Goal: Task Accomplishment & Management: Complete application form

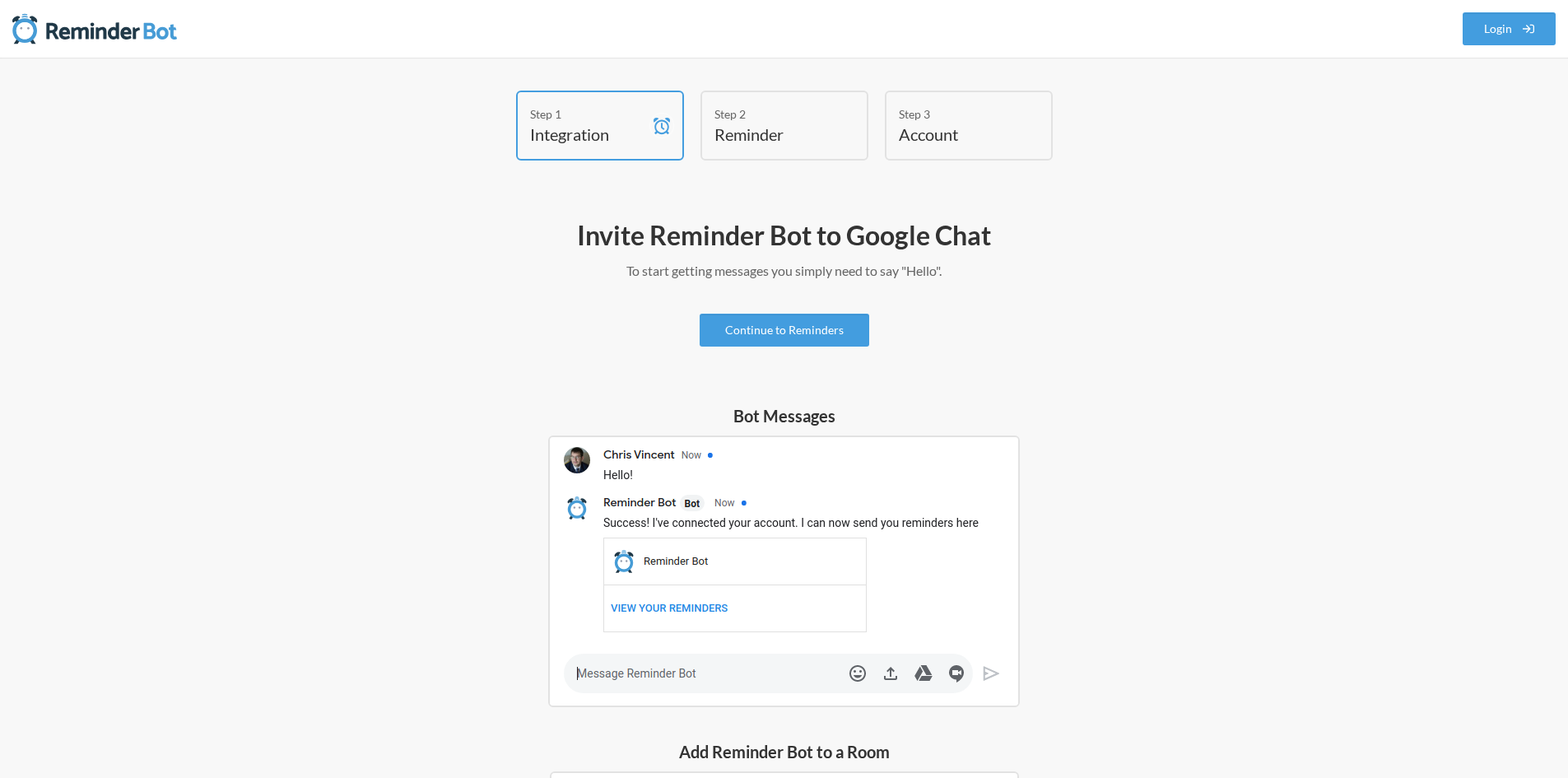
click at [1221, 492] on div "Bot Messages" at bounding box center [784, 555] width 955 height 303
click at [769, 126] on h4 "Reminder" at bounding box center [772, 133] width 115 height 23
click at [622, 140] on h4 "Integration" at bounding box center [588, 133] width 115 height 23
click at [922, 347] on div "Invite Reminder Bot to Google Chat To start getting messages you simply need to…" at bounding box center [784, 671] width 955 height 922
click at [997, 435] on img at bounding box center [784, 570] width 472 height 271
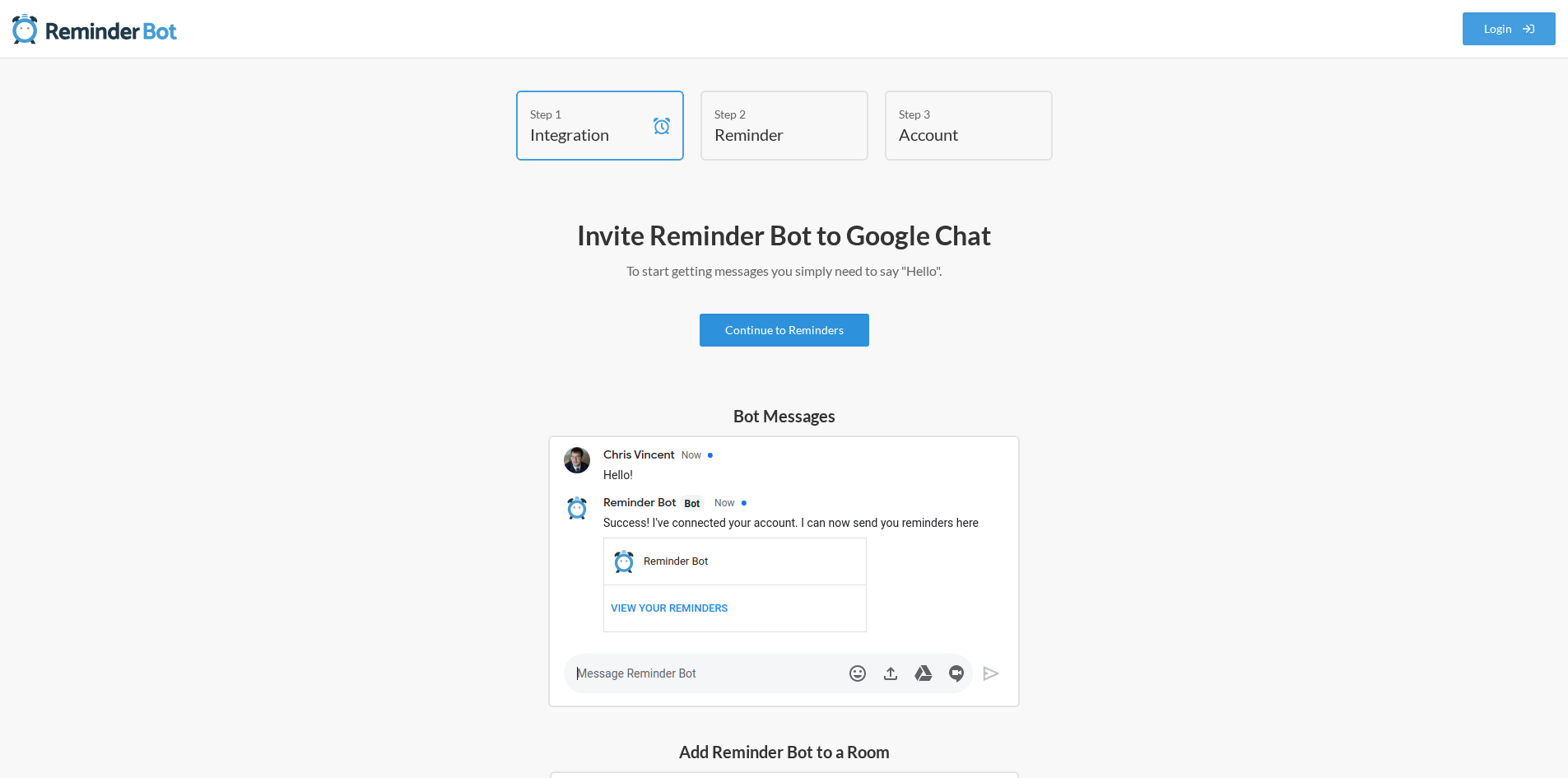
click at [782, 335] on link "Continue to Reminders" at bounding box center [784, 330] width 170 height 33
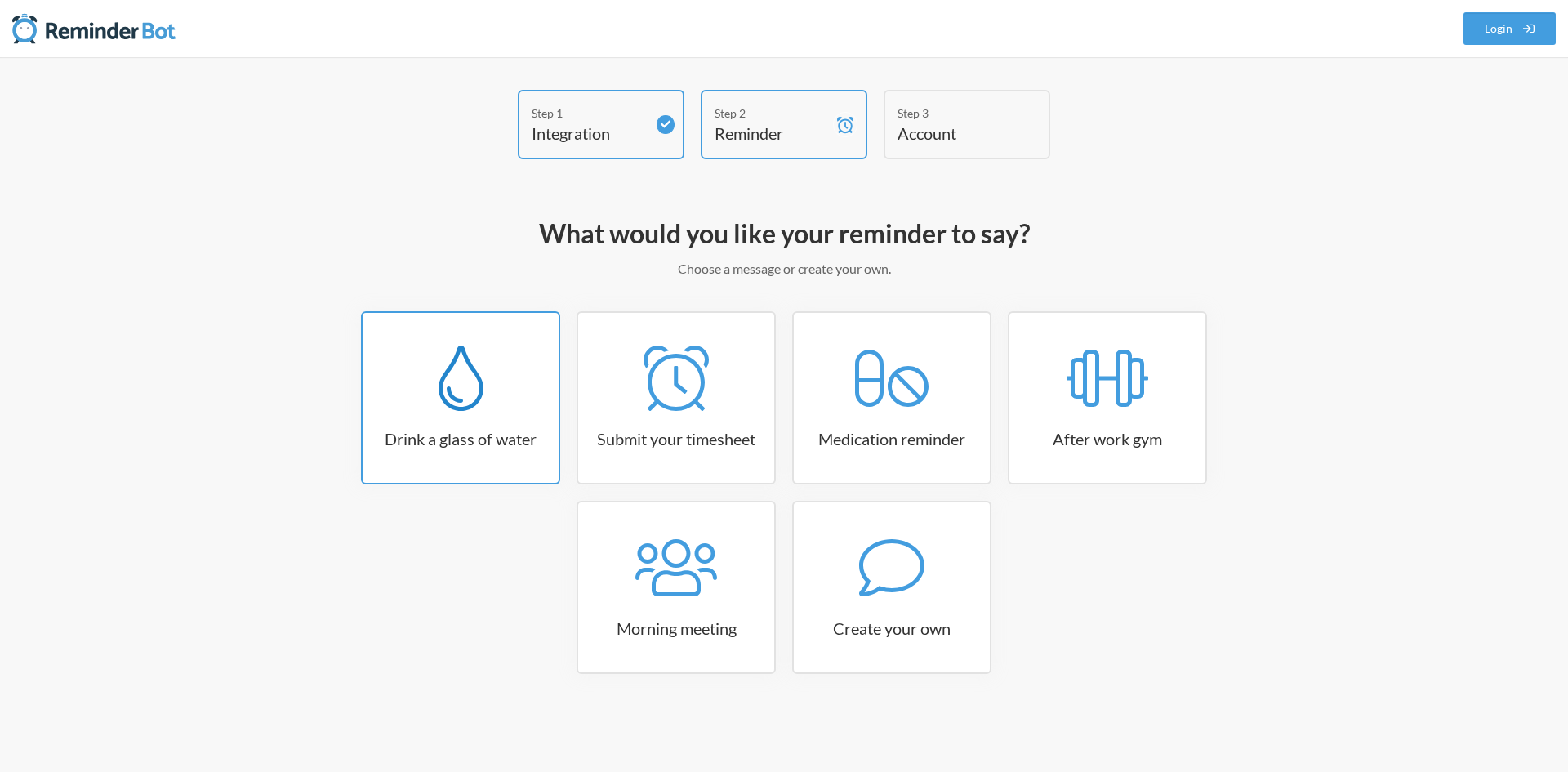
click at [474, 416] on link "Drink a glass of water" at bounding box center [460, 398] width 199 height 174
select select "06:30:00"
select select "true"
select select "11:00:00"
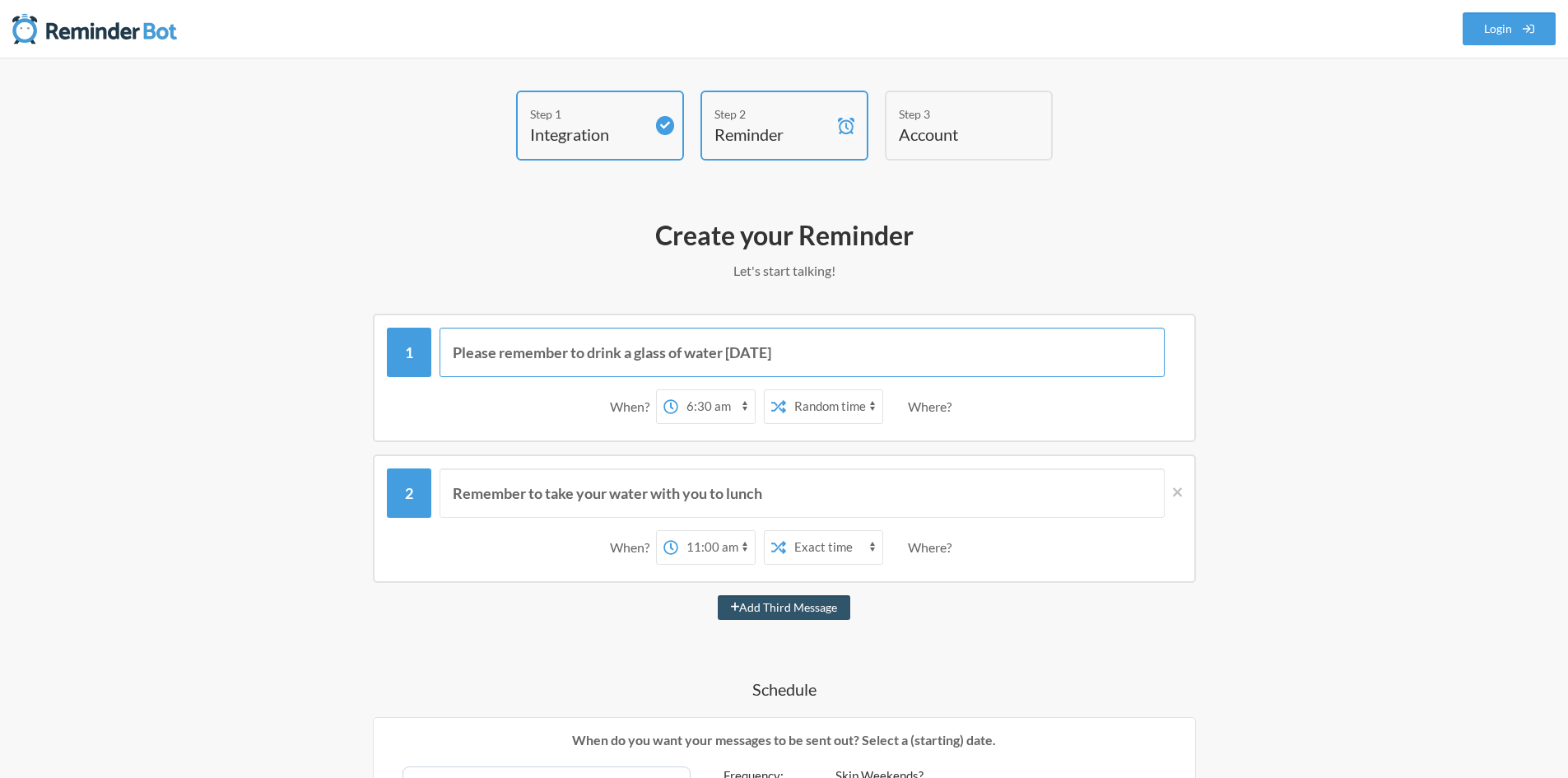
click at [613, 368] on input "Please remember to drink a glass of water [DATE]" at bounding box center [802, 353] width 725 height 50
click at [725, 350] on input "Please remember to drink a glass of water [DATE]" at bounding box center [802, 353] width 725 height 50
click at [788, 355] on input "Please remember to drink a glass of water [DATE]" at bounding box center [802, 353] width 725 height 50
click at [618, 412] on div "When?" at bounding box center [633, 406] width 46 height 35
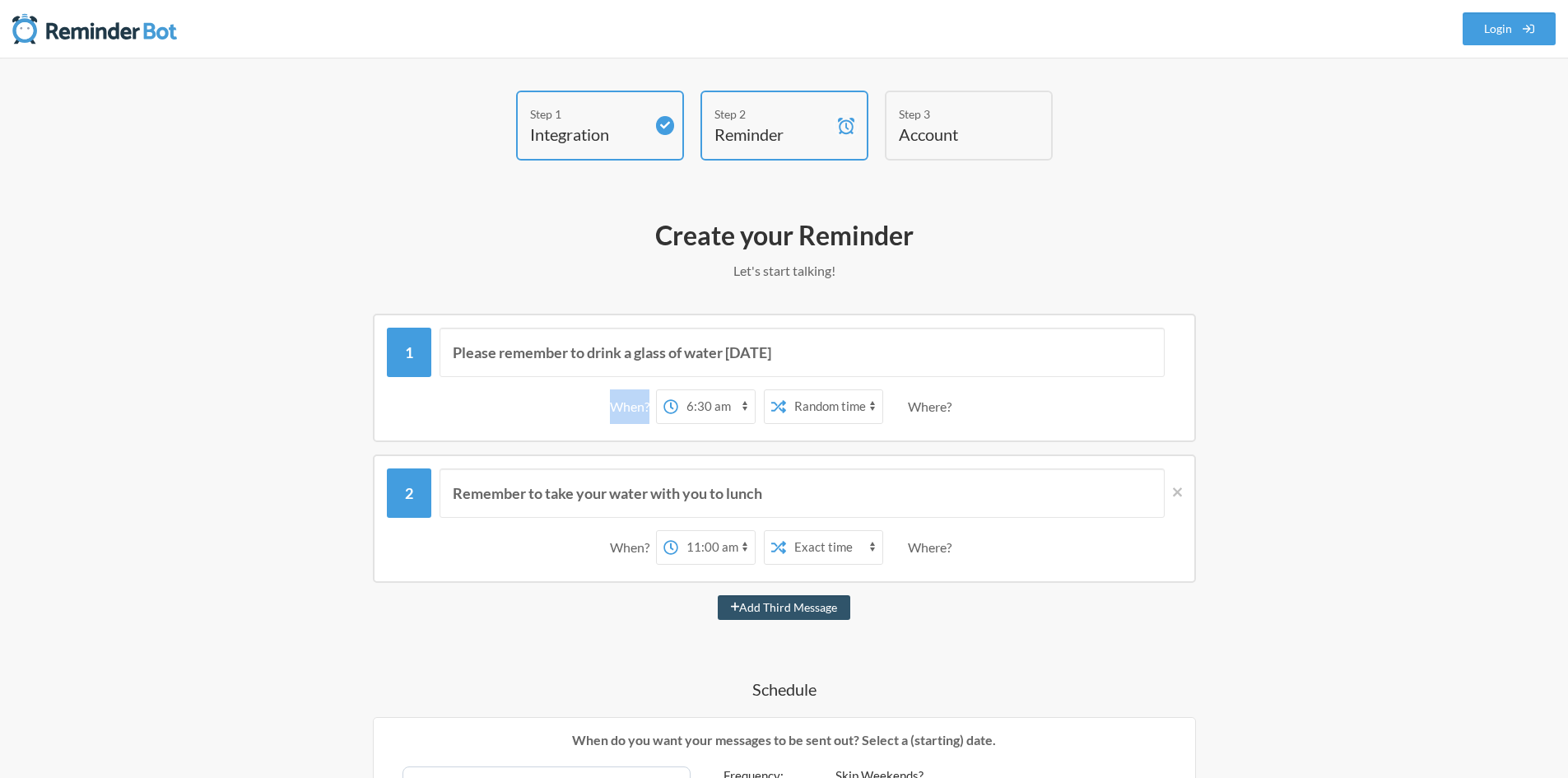
click at [619, 412] on div "When?" at bounding box center [633, 406] width 46 height 35
click at [818, 403] on select "Exact time Random time" at bounding box center [834, 406] width 96 height 33
click at [838, 405] on select "Exact time Random time" at bounding box center [834, 406] width 96 height 33
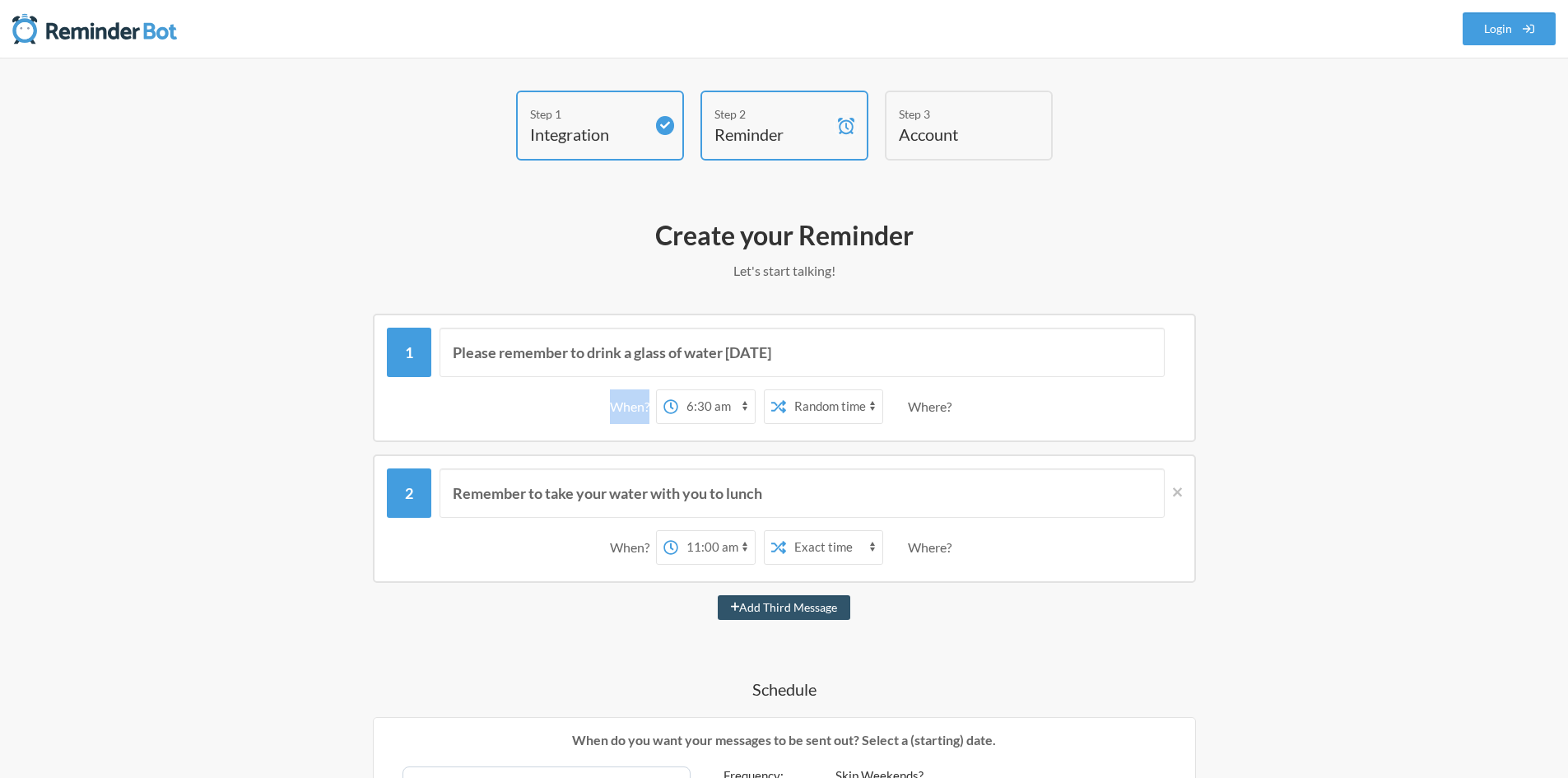
click at [838, 405] on select "Exact time Random time" at bounding box center [834, 406] width 96 height 33
drag, startPoint x: 473, startPoint y: 489, endPoint x: 521, endPoint y: 485, distance: 48.2
click at [521, 485] on input "Remember to take your water with you to lunch" at bounding box center [802, 493] width 725 height 50
drag, startPoint x: 563, startPoint y: 488, endPoint x: 602, endPoint y: 492, distance: 39.2
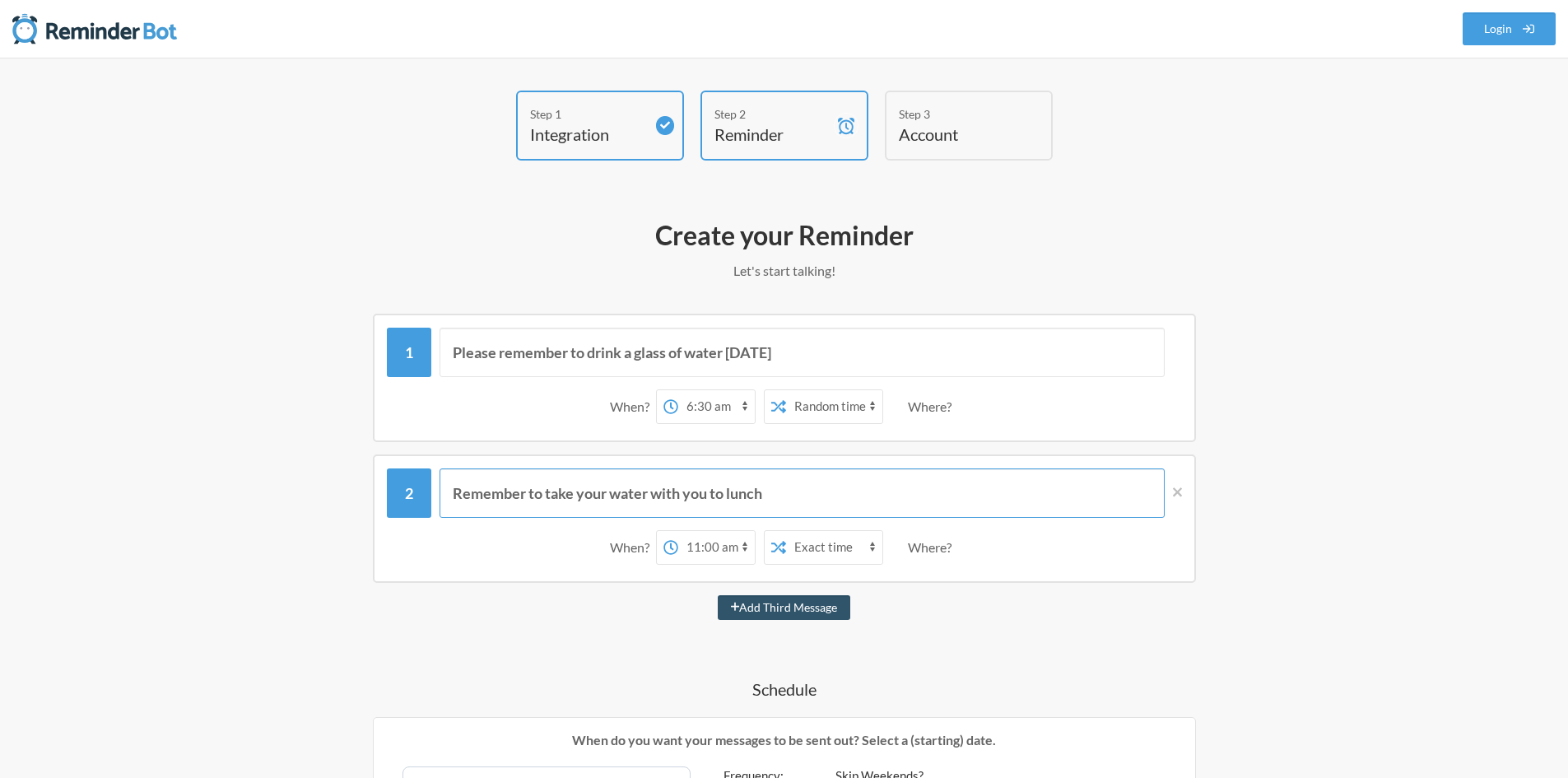
click at [602, 492] on input "Remember to take your water with you to lunch" at bounding box center [802, 493] width 725 height 50
drag, startPoint x: 633, startPoint y: 498, endPoint x: 674, endPoint y: 498, distance: 41.0
click at [667, 498] on input "Remember to take your water with you to lunch" at bounding box center [802, 493] width 725 height 50
drag, startPoint x: 721, startPoint y: 498, endPoint x: 739, endPoint y: 498, distance: 18.0
click at [739, 498] on input "Remember to take your water with you to lunch" at bounding box center [802, 493] width 725 height 50
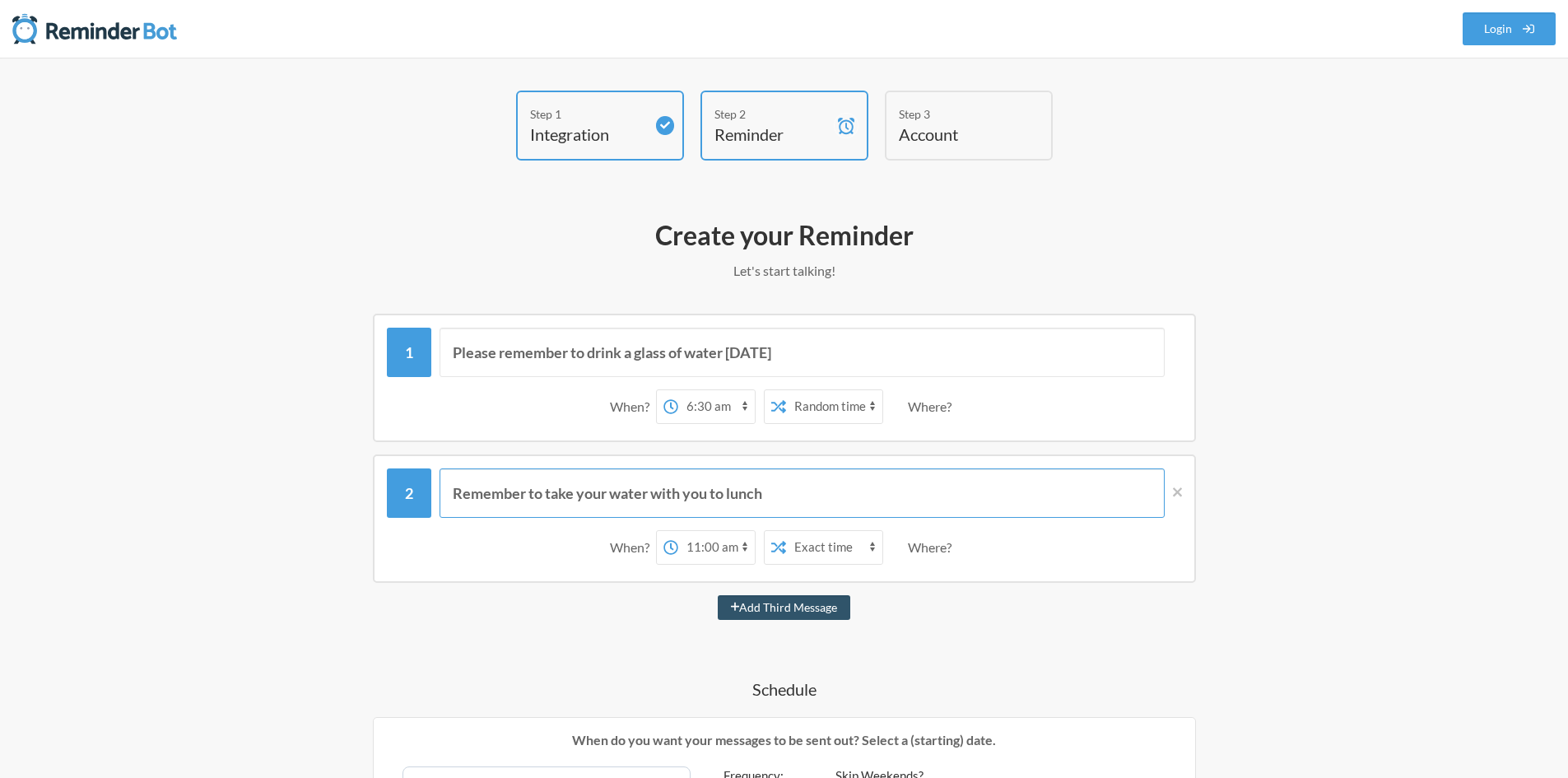
click at [751, 497] on input "Remember to take your water with you to lunch" at bounding box center [802, 493] width 725 height 50
drag, startPoint x: 482, startPoint y: 360, endPoint x: 633, endPoint y: 346, distance: 151.6
click at [579, 363] on input "Please remember to drink a glass of water [DATE]" at bounding box center [802, 353] width 725 height 50
drag, startPoint x: 723, startPoint y: 242, endPoint x: 767, endPoint y: 240, distance: 44.0
click at [767, 240] on h2 "Create your Reminder" at bounding box center [784, 235] width 955 height 35
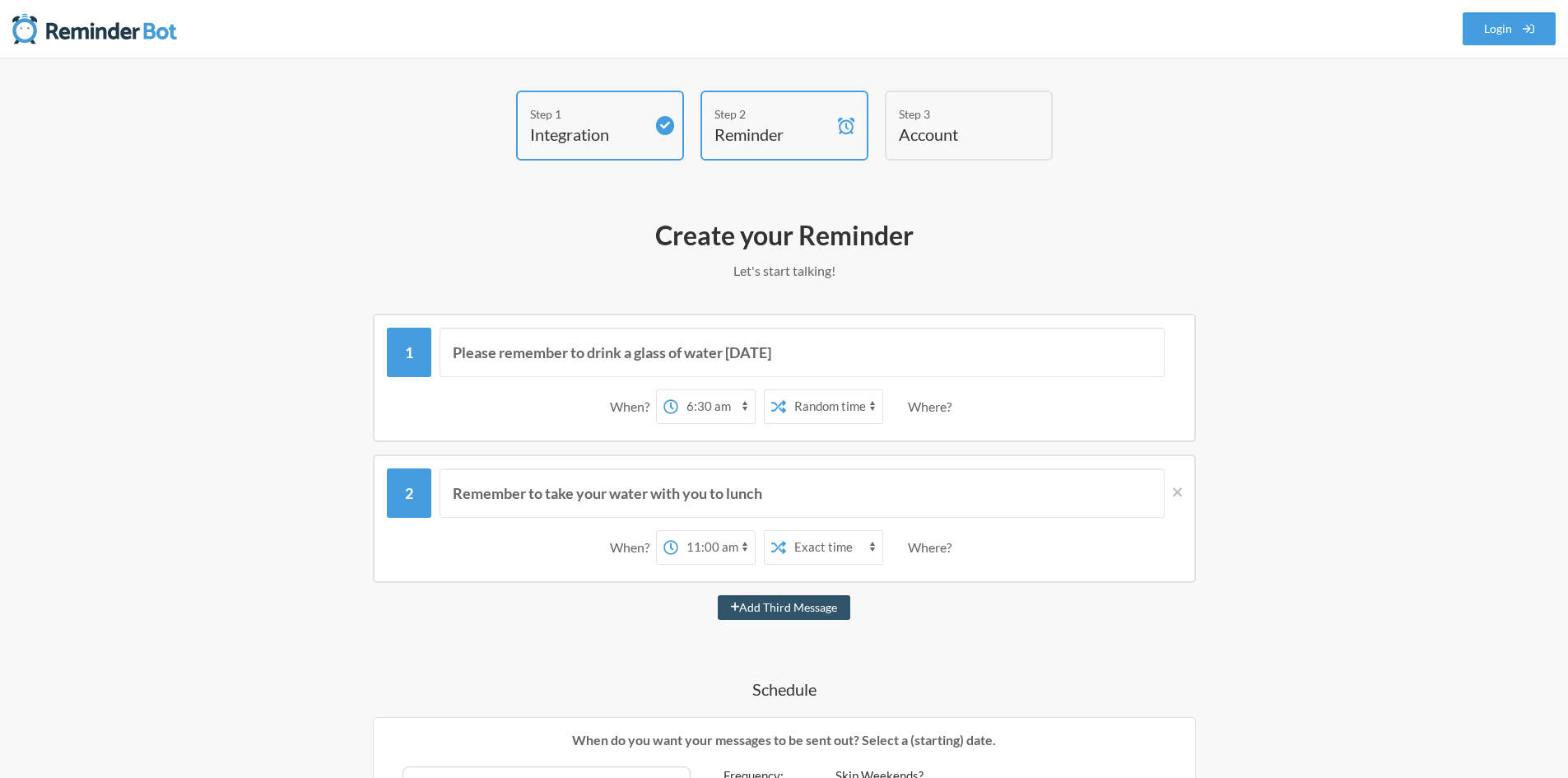
click at [773, 271] on p "Let's start talking!" at bounding box center [784, 271] width 955 height 20
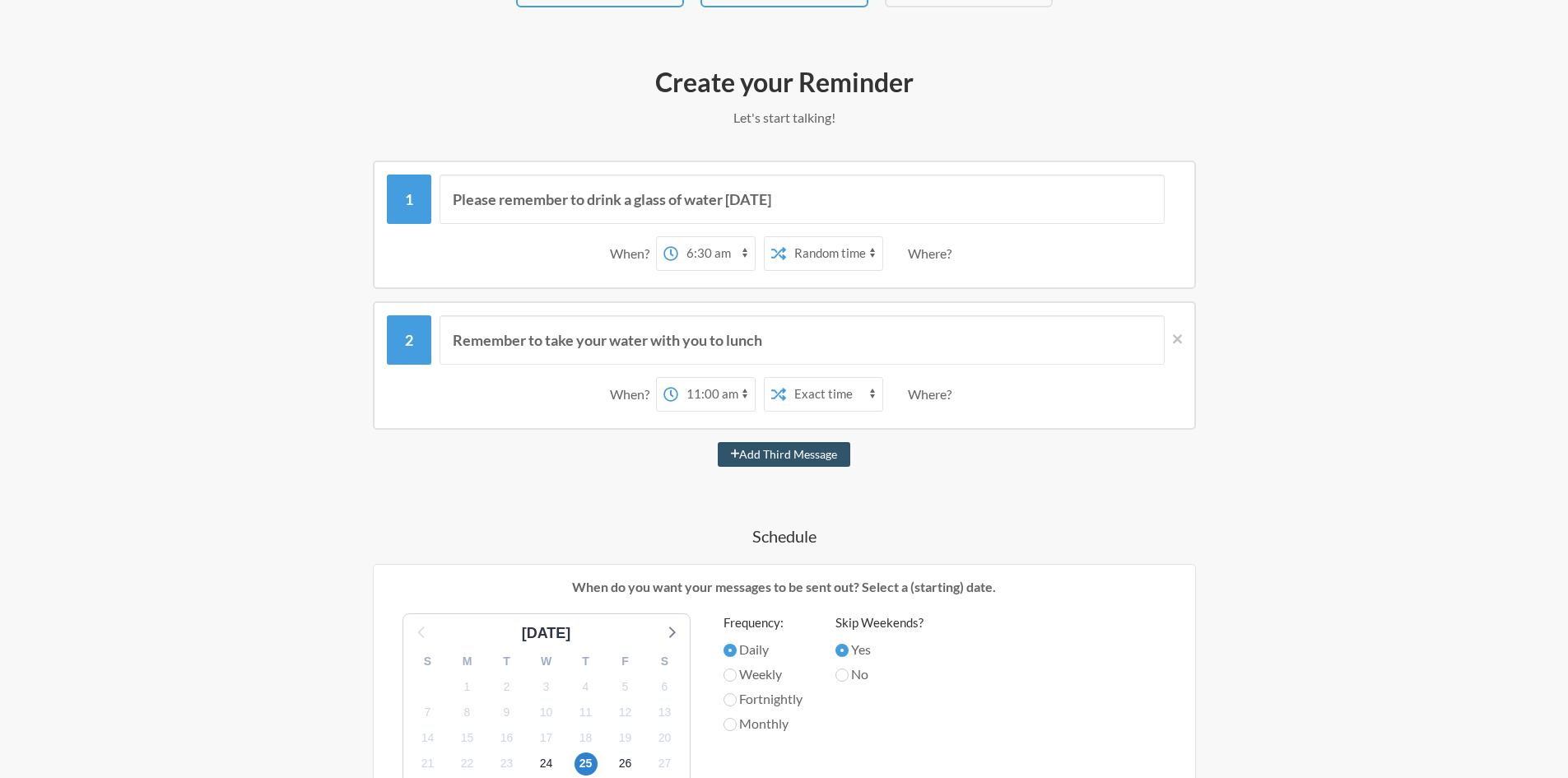
scroll to position [17, 0]
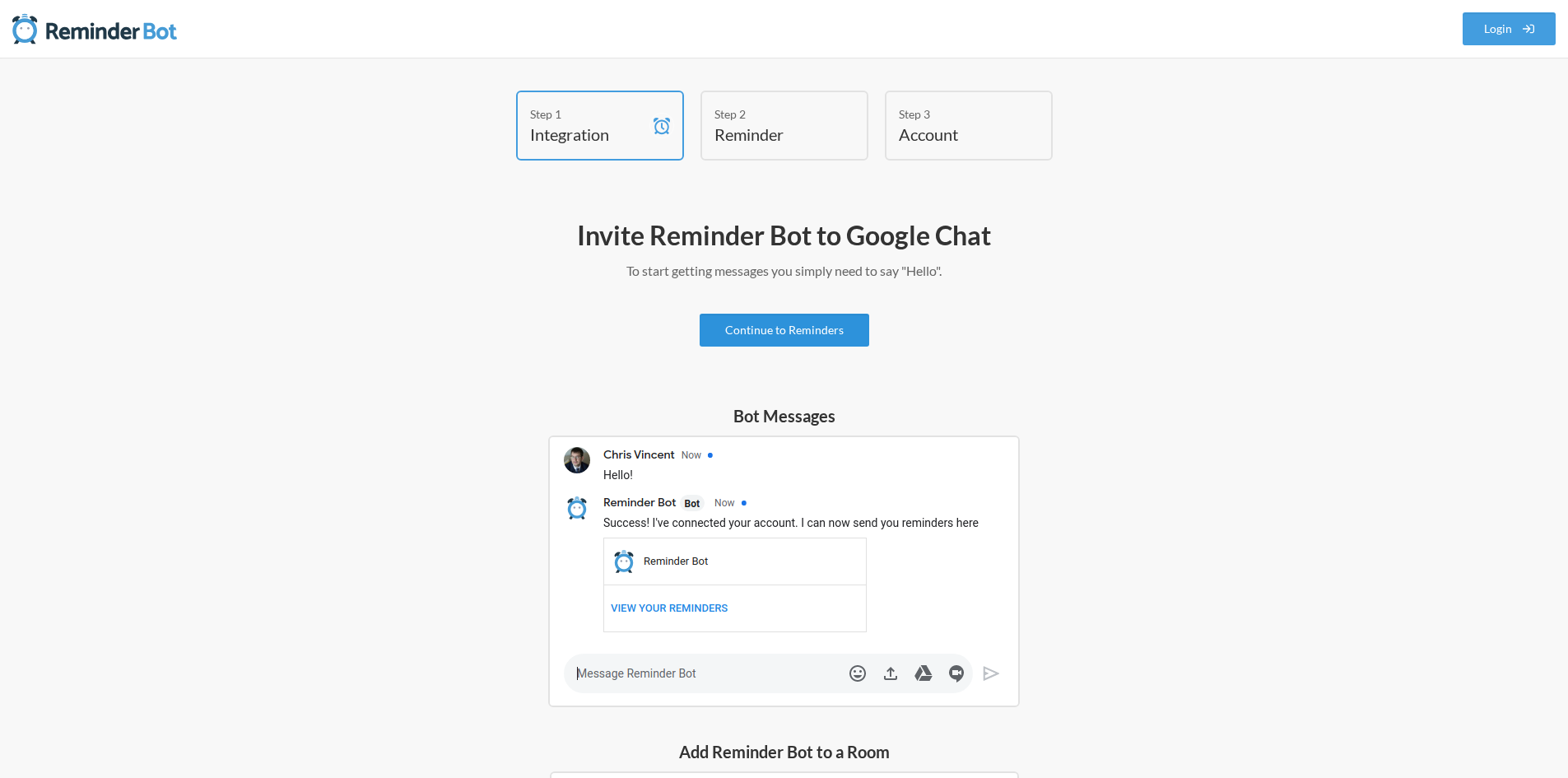
click at [828, 334] on link "Continue to Reminders" at bounding box center [784, 330] width 170 height 33
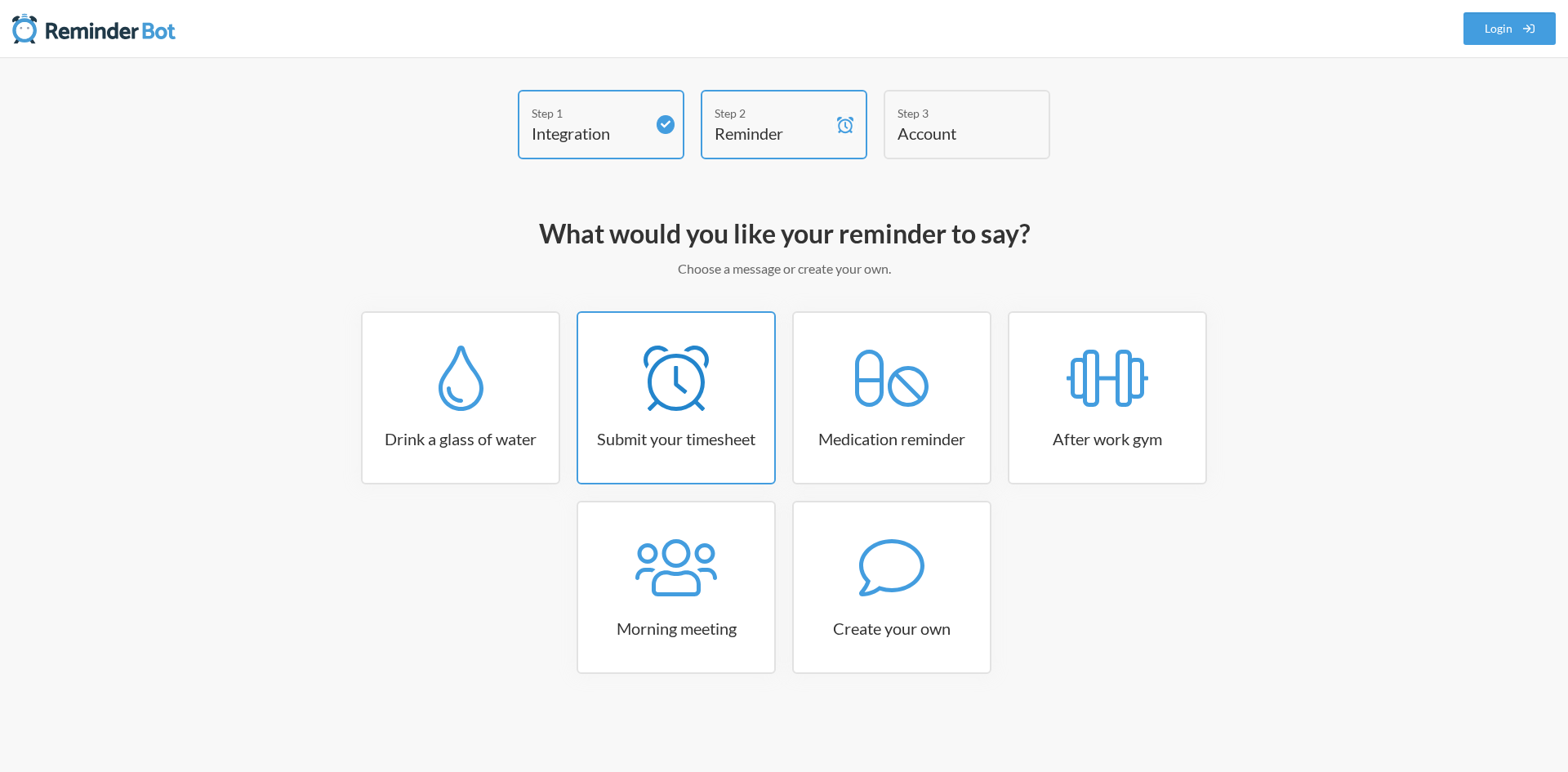
click at [664, 379] on icon at bounding box center [676, 378] width 65 height 65
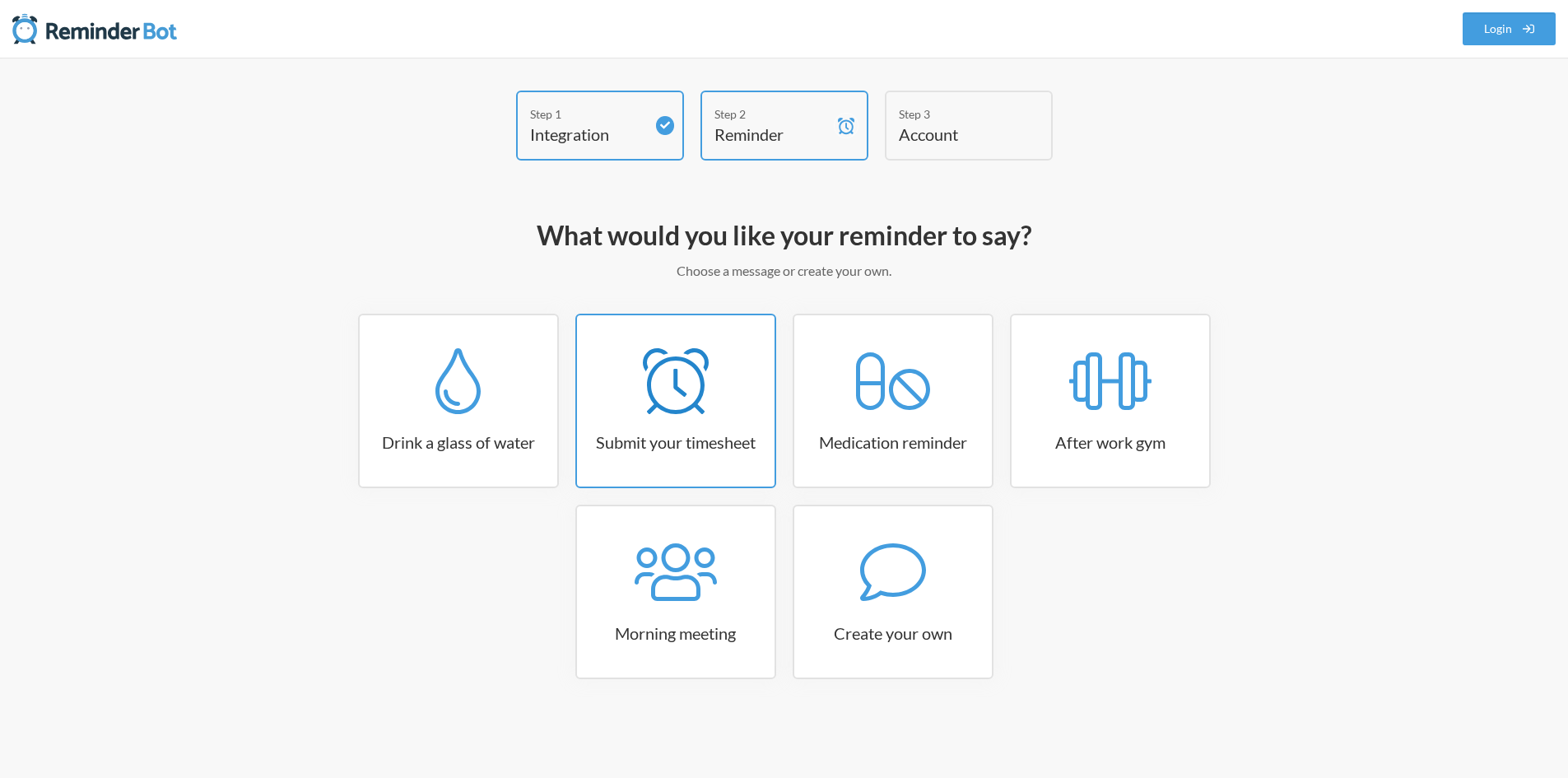
select select "15:30:00"
select select "true"
select select "16:30:00"
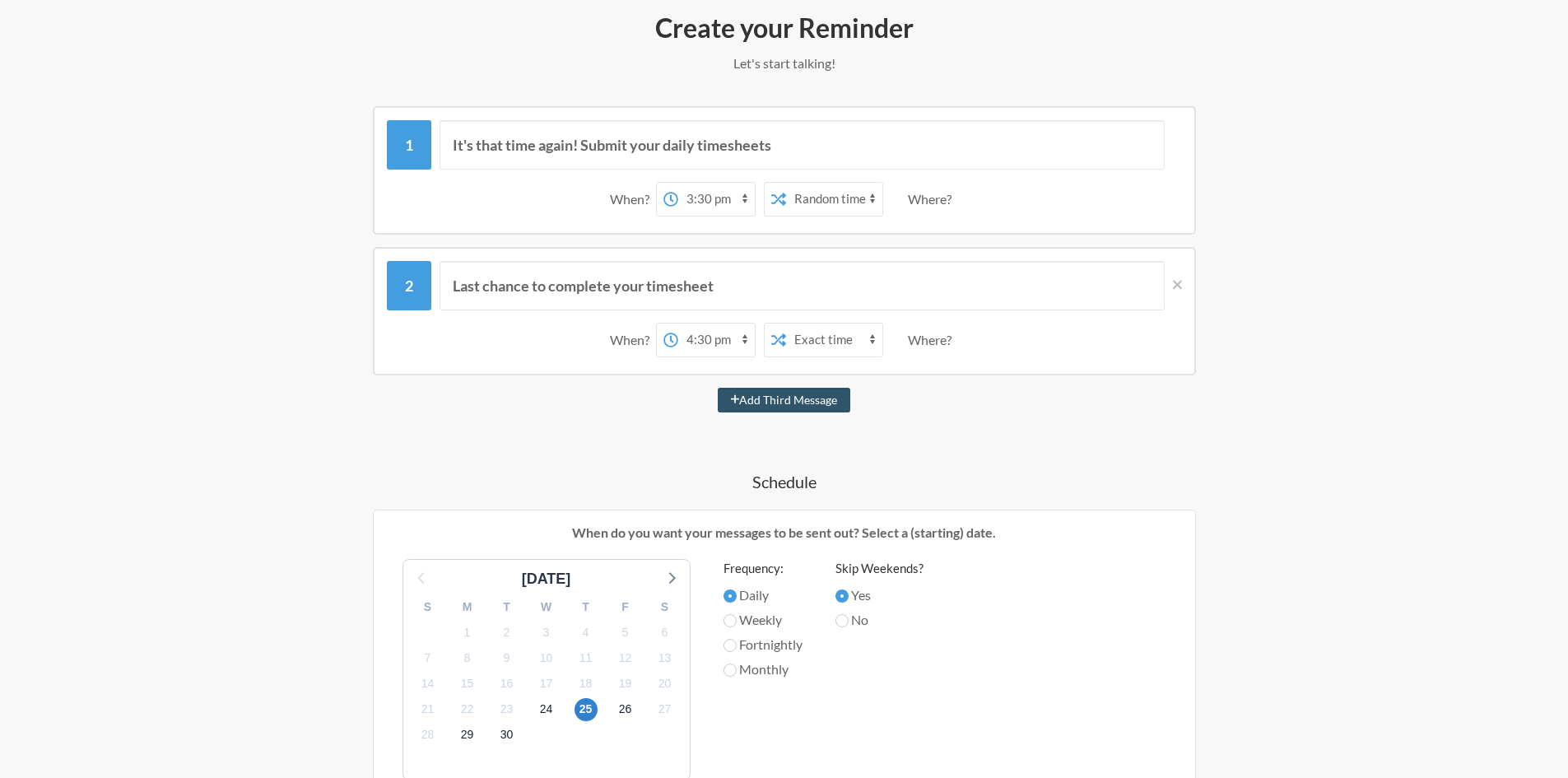
scroll to position [165, 0]
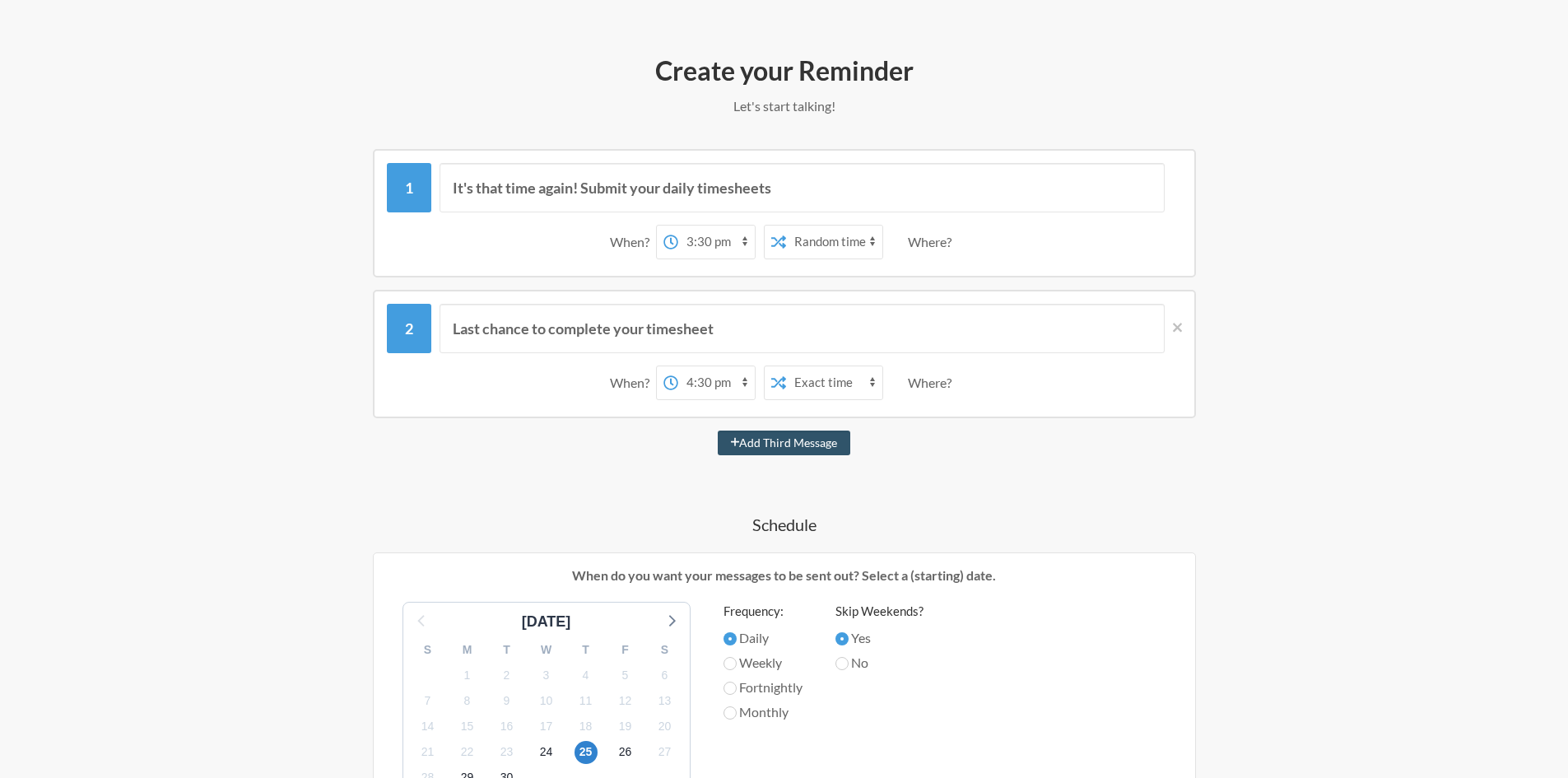
click at [717, 252] on select "12:00 am 12:15 am 12:30 am 12:45 am 1:00 am 1:15 am 1:30 am 1:45 am 2:00 am 2:1…" at bounding box center [716, 241] width 77 height 33
select select "18:00:00"
click at [679, 226] on select "12:00 am 12:15 am 12:30 am 12:45 am 1:00 am 1:15 am 1:30 am 1:45 am 2:00 am 2:1…" at bounding box center [716, 241] width 77 height 33
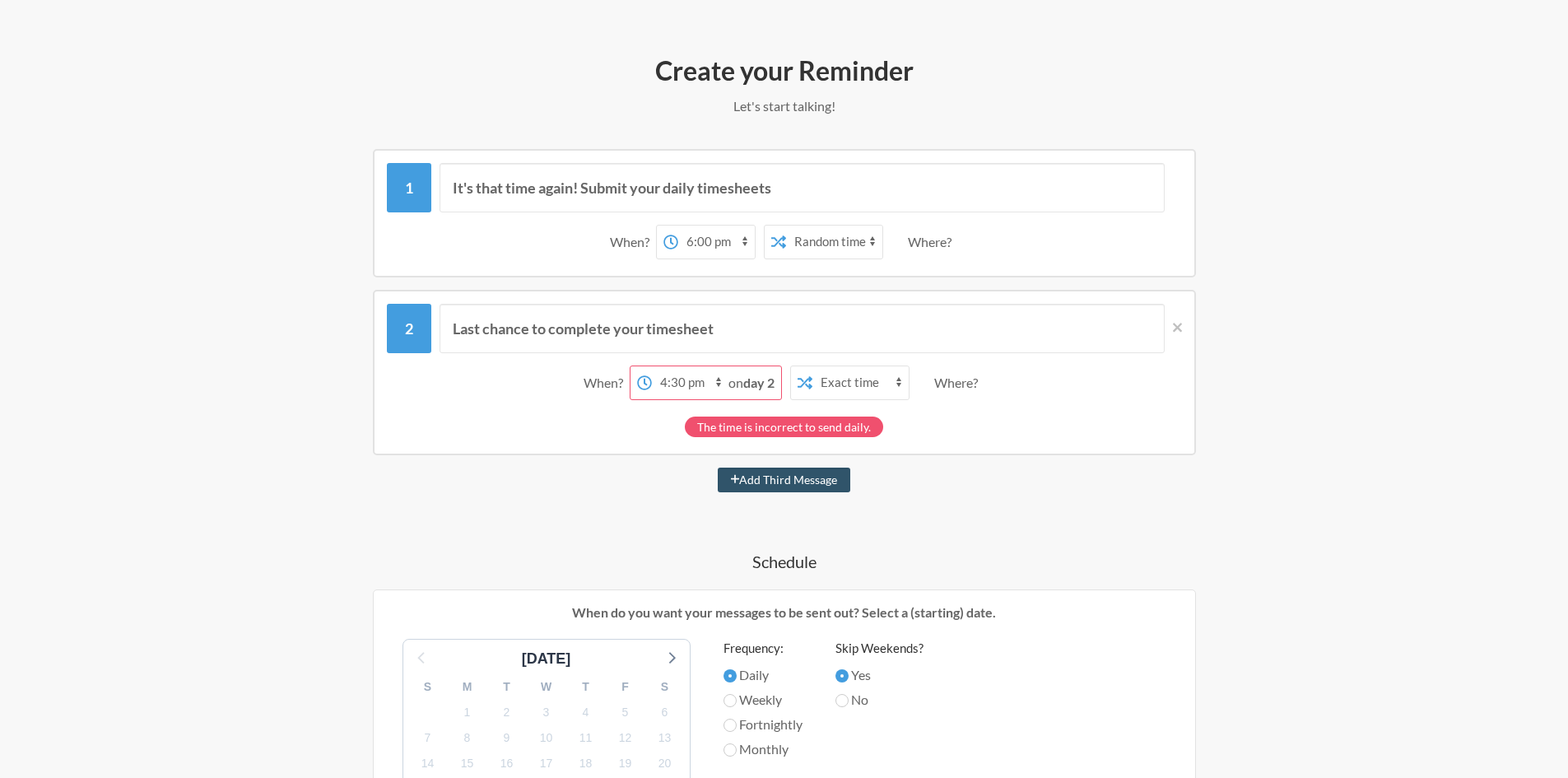
click at [782, 385] on div "12:00 am 12:15 am 12:30 am 12:45 am 1:00 am 1:15 am 1:30 am 1:45 am 2:00 am 2:1…" at bounding box center [706, 383] width 152 height 35
click at [749, 385] on strong "day 2" at bounding box center [758, 383] width 31 height 16
click at [687, 385] on select "12:00 am 12:15 am 12:30 am 12:45 am 1:00 am 1:15 am 1:30 am 1:45 am 2:00 am 2:1…" at bounding box center [690, 383] width 77 height 33
click at [503, 386] on div "When? 12:00 am 12:15 am 12:30 am 12:45 am 1:00 am 1:15 am 1:30 am 1:45 am 2:00 …" at bounding box center [784, 383] width 795 height 51
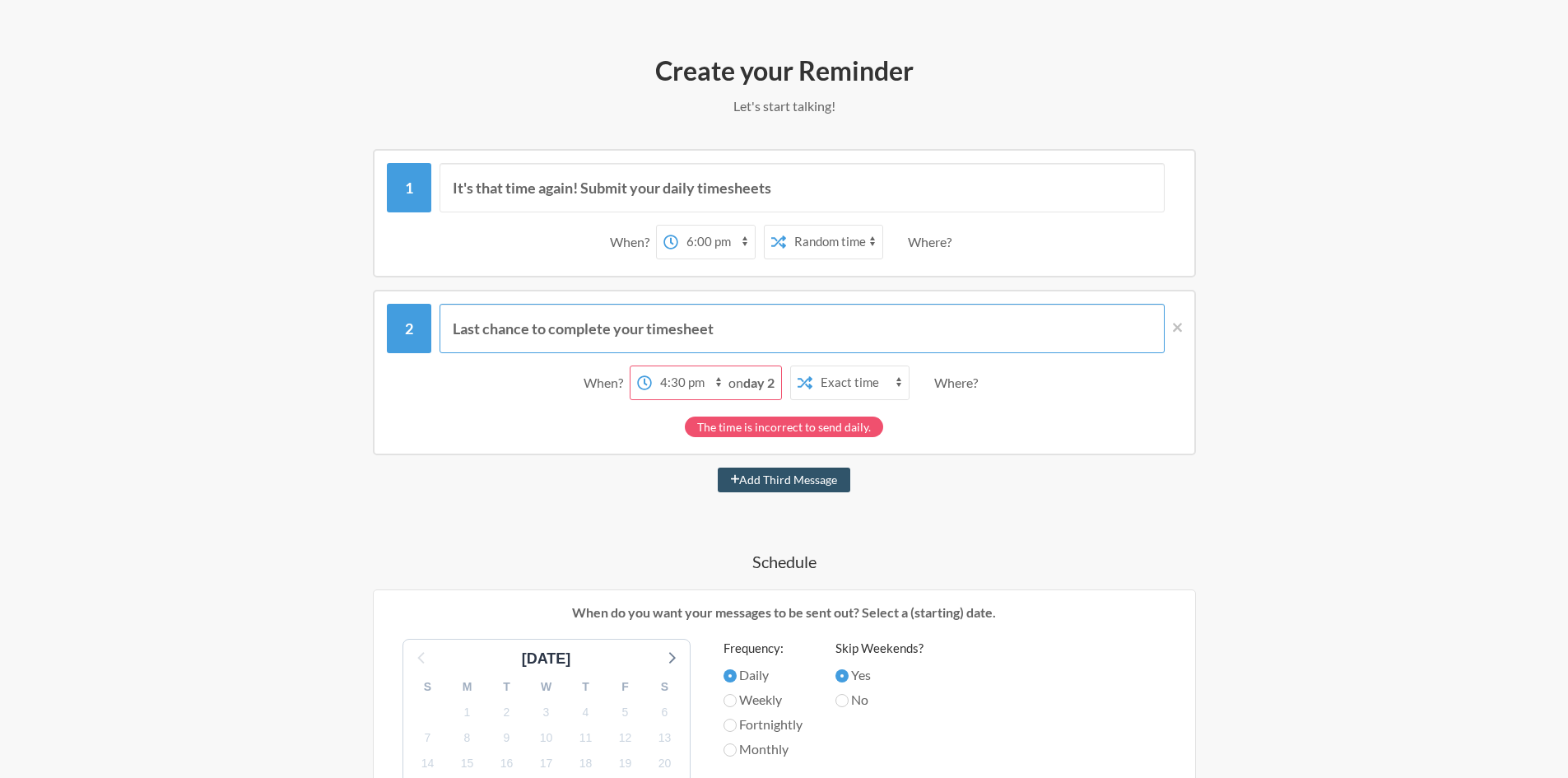
drag, startPoint x: 484, startPoint y: 330, endPoint x: 511, endPoint y: 326, distance: 27.3
click at [511, 326] on input "Last chance to complete your timesheet" at bounding box center [802, 329] width 725 height 50
drag, startPoint x: 520, startPoint y: 326, endPoint x: 531, endPoint y: 329, distance: 11.4
click at [524, 327] on input "Last chance to complete your timesheet" at bounding box center [802, 329] width 725 height 50
drag, startPoint x: 538, startPoint y: 329, endPoint x: 670, endPoint y: 330, distance: 132.0
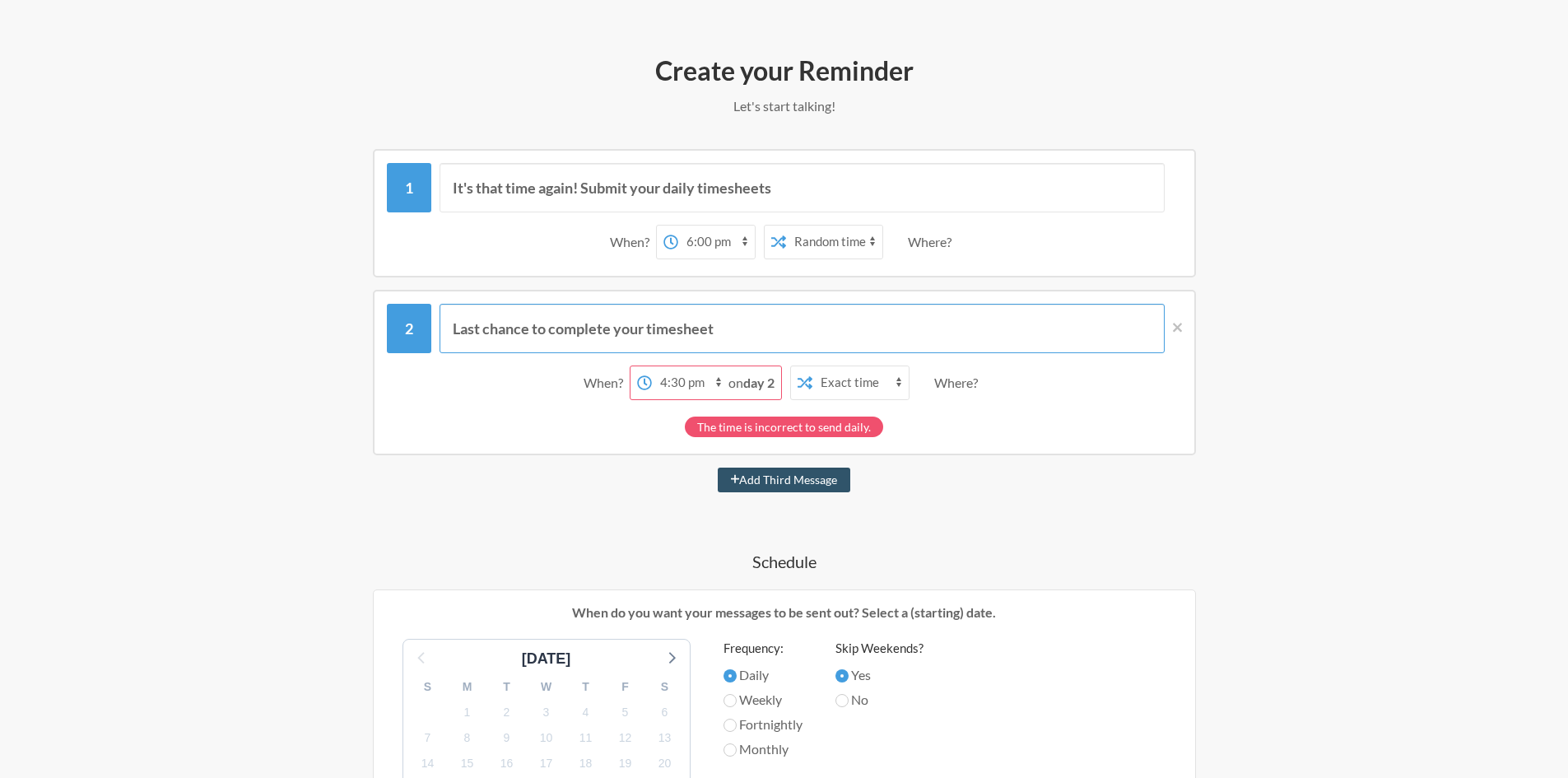
click at [665, 329] on input "Last chance to complete your timesheet" at bounding box center [802, 329] width 725 height 50
click at [708, 330] on input "Last chance tesheeo complete your timt" at bounding box center [802, 329] width 725 height 50
click at [903, 323] on input "Last chance tesheeo complete your timt" at bounding box center [802, 329] width 725 height 50
type input "Last chance tesheeo complete your timt"
click at [862, 252] on select "Exact time Random time" at bounding box center [834, 241] width 96 height 33
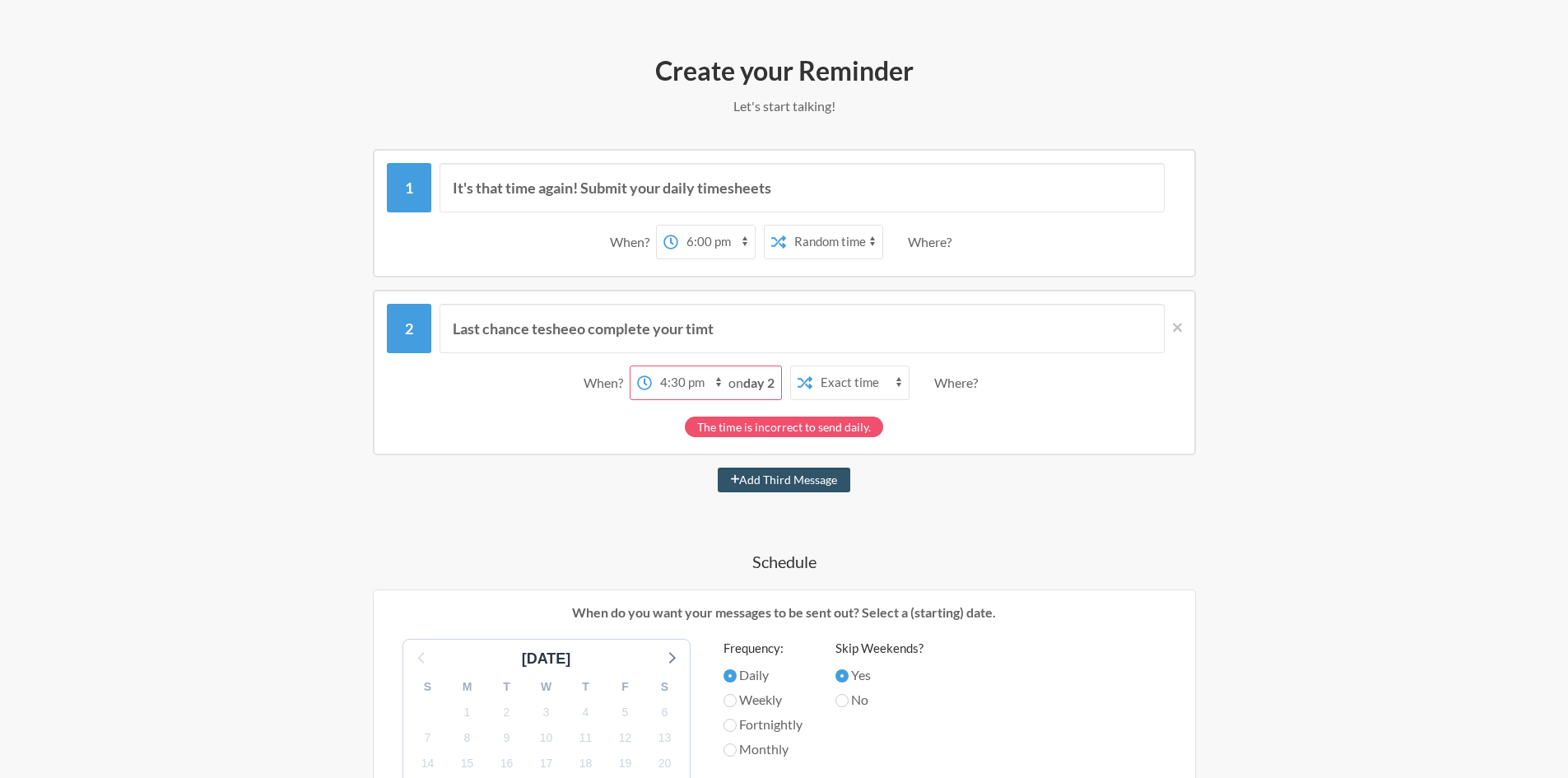
click at [953, 239] on div "Where?" at bounding box center [933, 241] width 51 height 35
click at [952, 241] on div "Where?" at bounding box center [933, 241] width 51 height 35
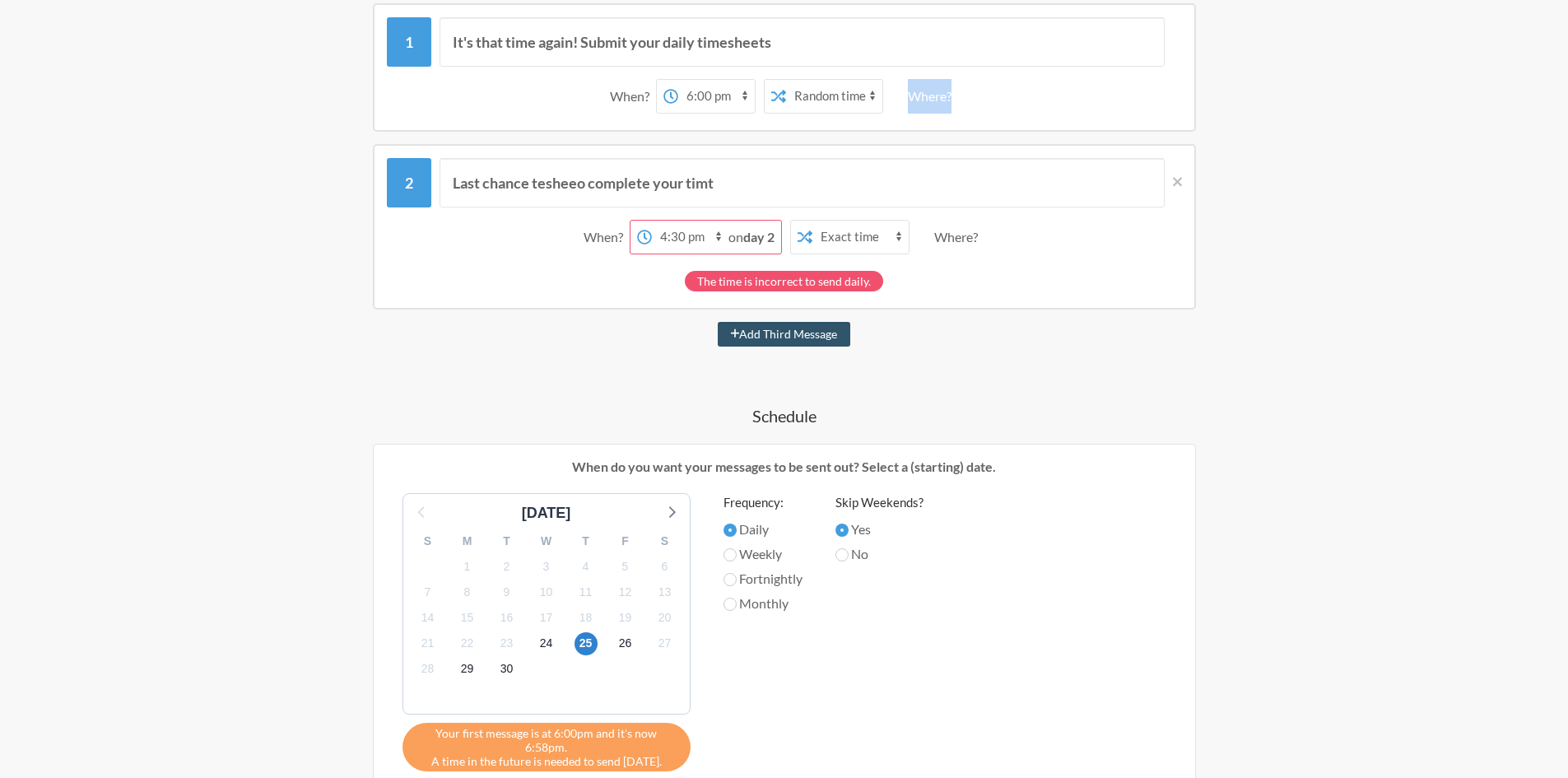
scroll to position [411, 0]
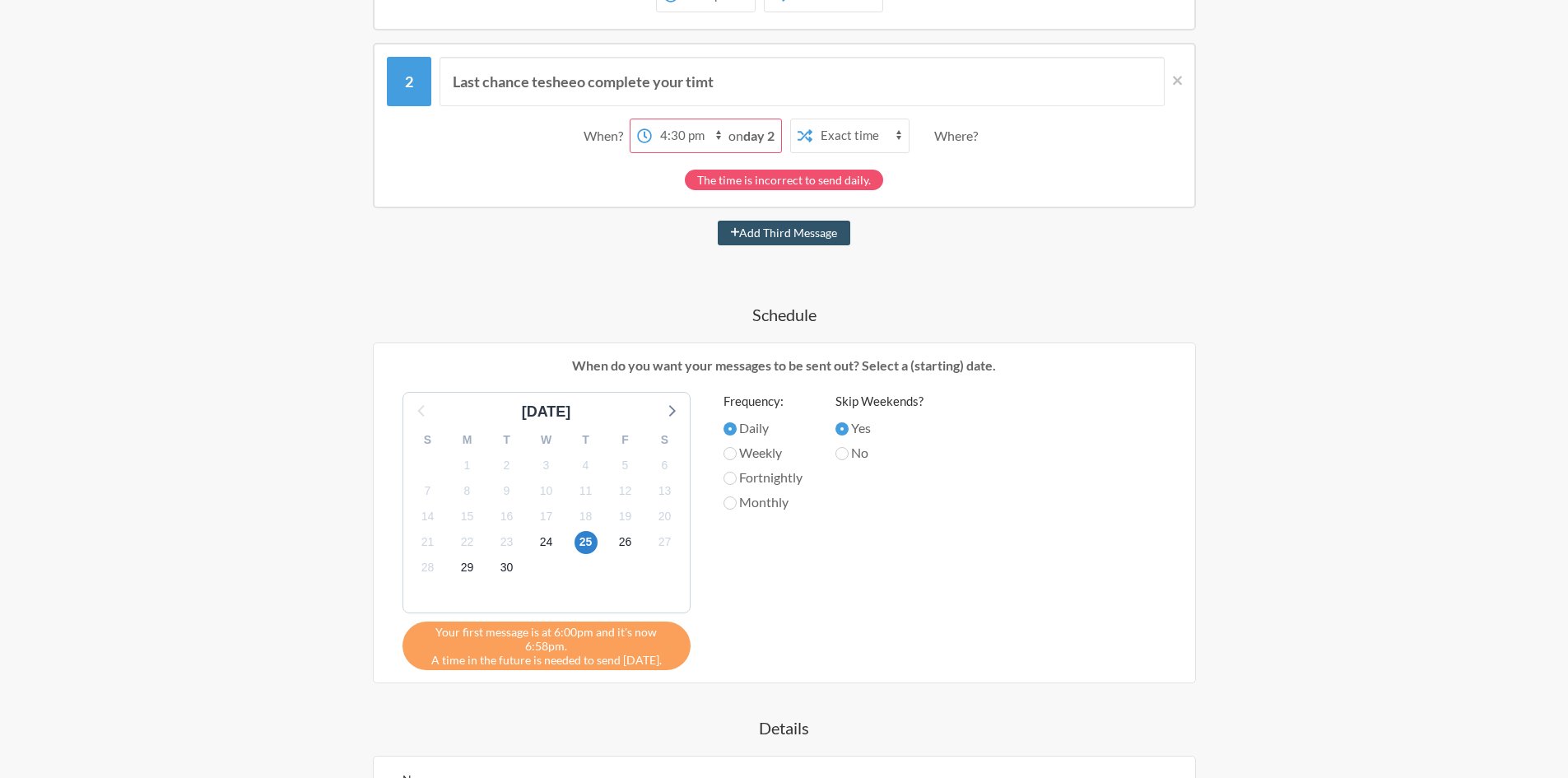
click at [601, 539] on div "25" at bounding box center [586, 543] width 40 height 26
click at [587, 541] on span "25" at bounding box center [585, 542] width 23 height 23
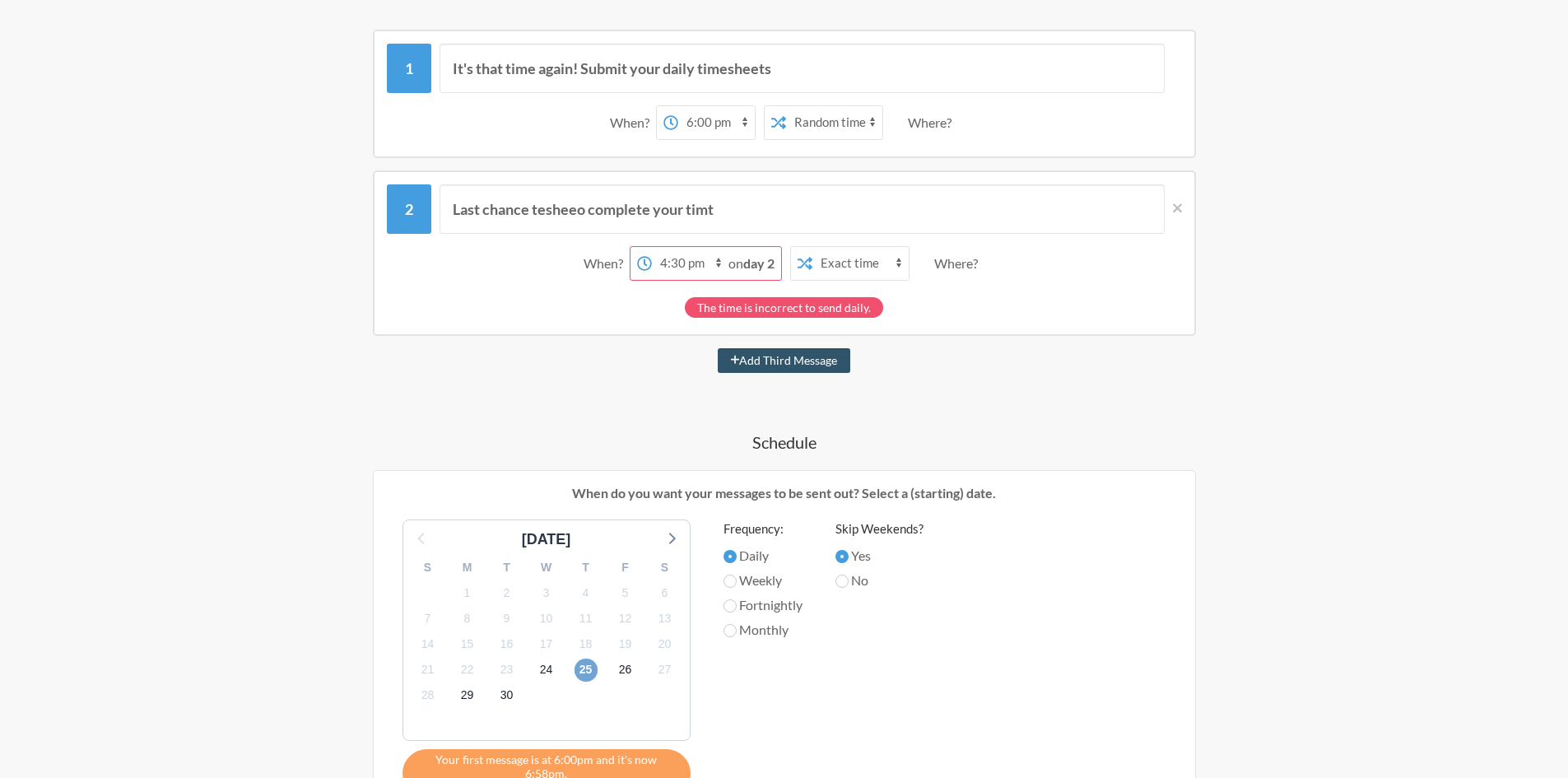
scroll to position [247, 0]
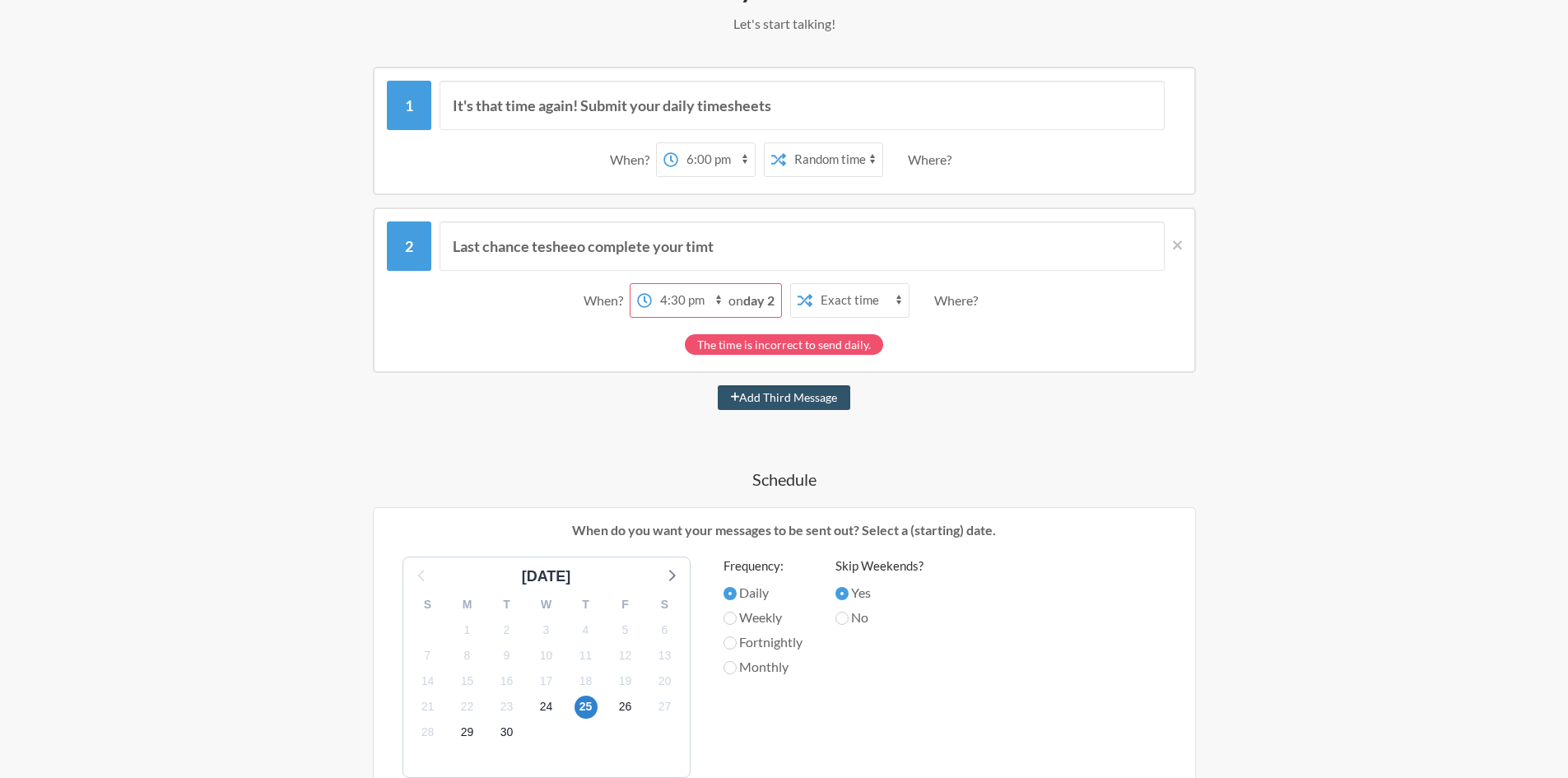
click at [660, 291] on select "12:00 am 12:15 am 12:30 am 12:45 am 1:00 am 1:15 am 1:30 am 1:45 am 2:00 am 2:1…" at bounding box center [690, 300] width 77 height 33
click at [678, 284] on select "12:00 am 12:15 am 12:30 am 12:45 am 1:00 am 1:15 am 1:30 am 1:45 am 2:00 am 2:1…" at bounding box center [690, 300] width 77 height 33
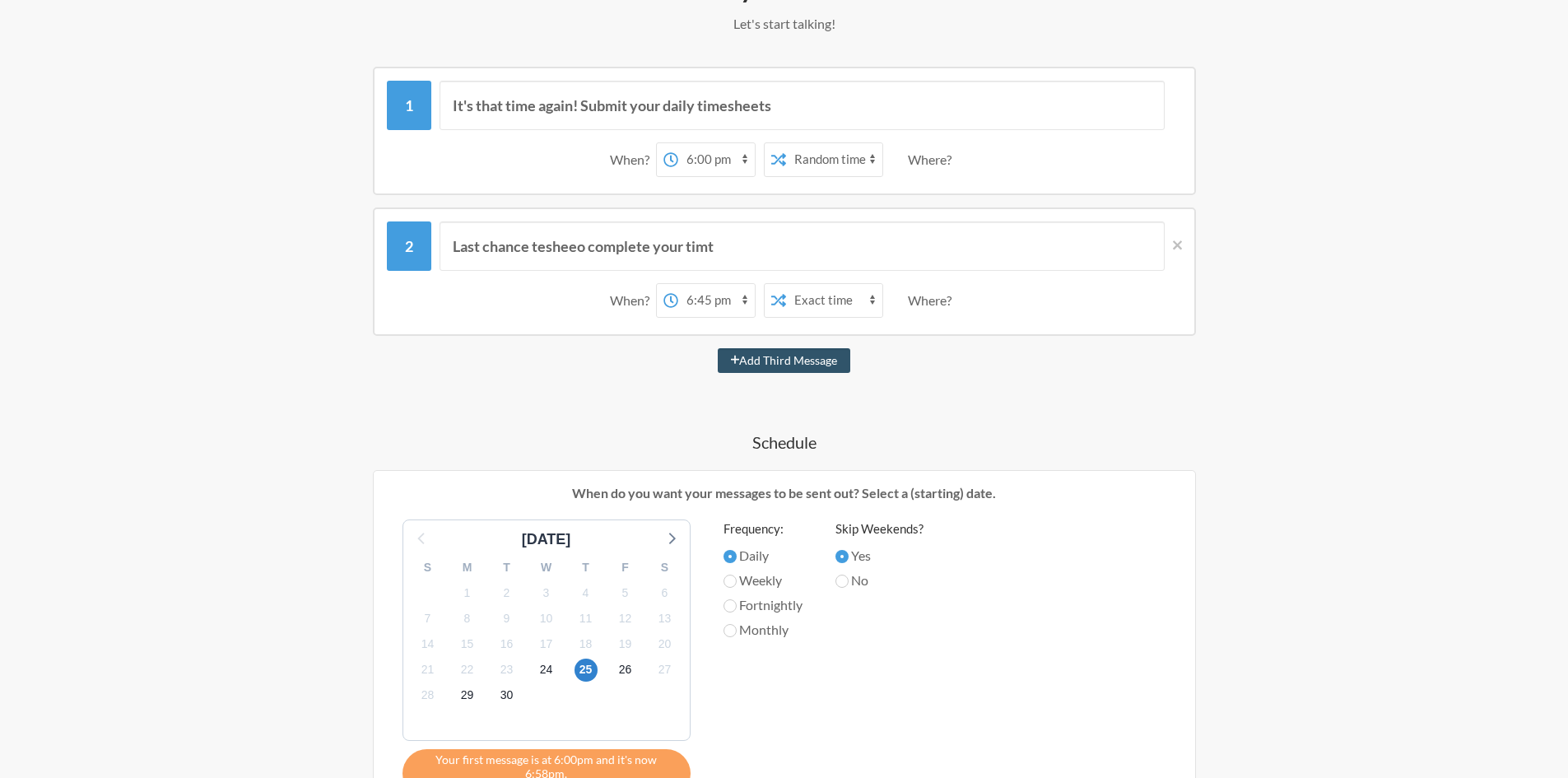
click at [704, 307] on select "12:00 am 12:15 am 12:30 am 12:45 am 1:00 am 1:15 am 1:30 am 1:45 am 2:00 am 2:1…" at bounding box center [716, 300] width 77 height 33
select select "18:30:00"
click at [679, 284] on select "12:00 am 12:15 am 12:30 am 12:45 am 1:00 am 1:15 am 1:30 am 1:45 am 2:00 am 2:1…" at bounding box center [716, 300] width 77 height 33
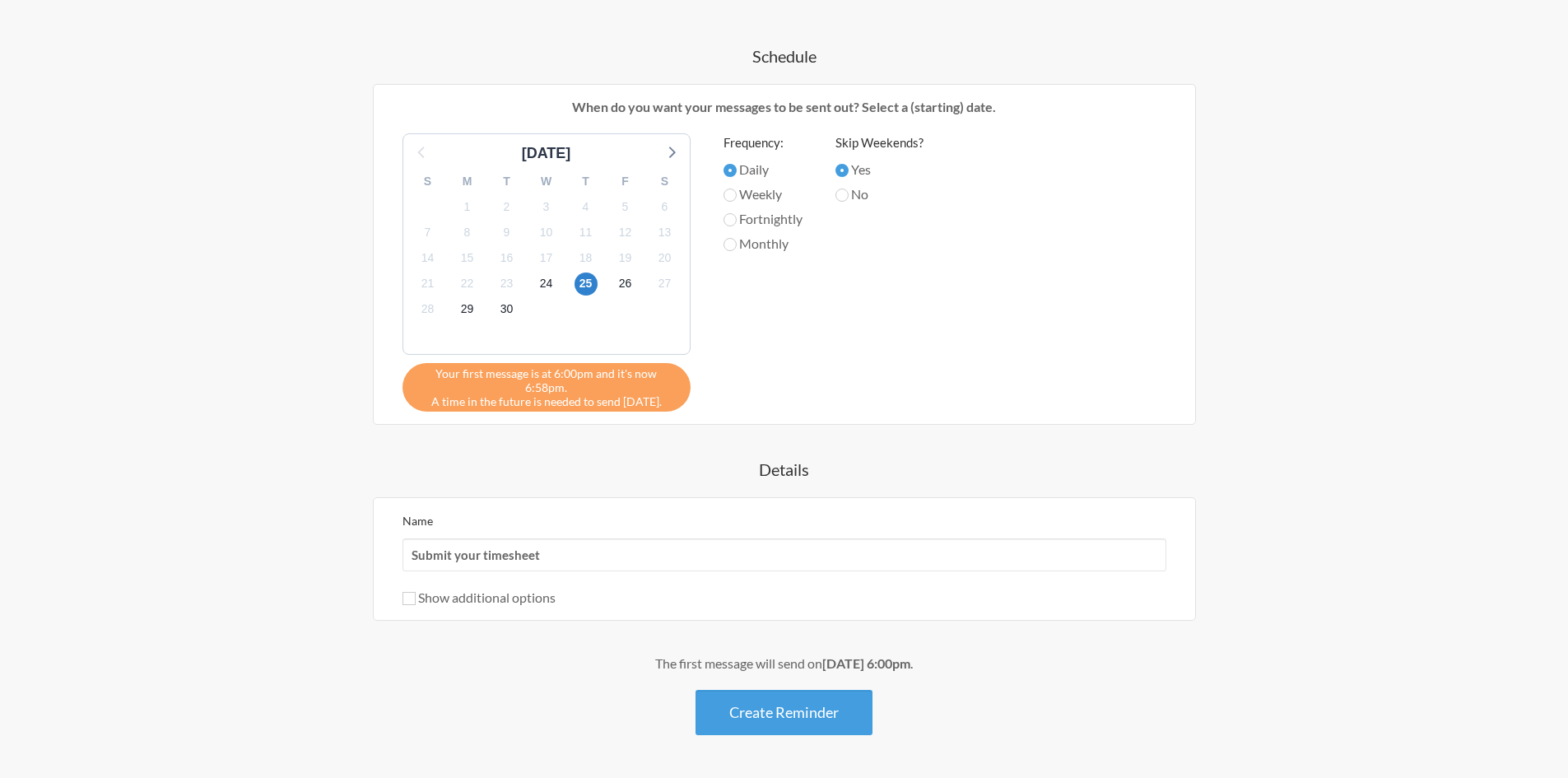
scroll to position [675, 0]
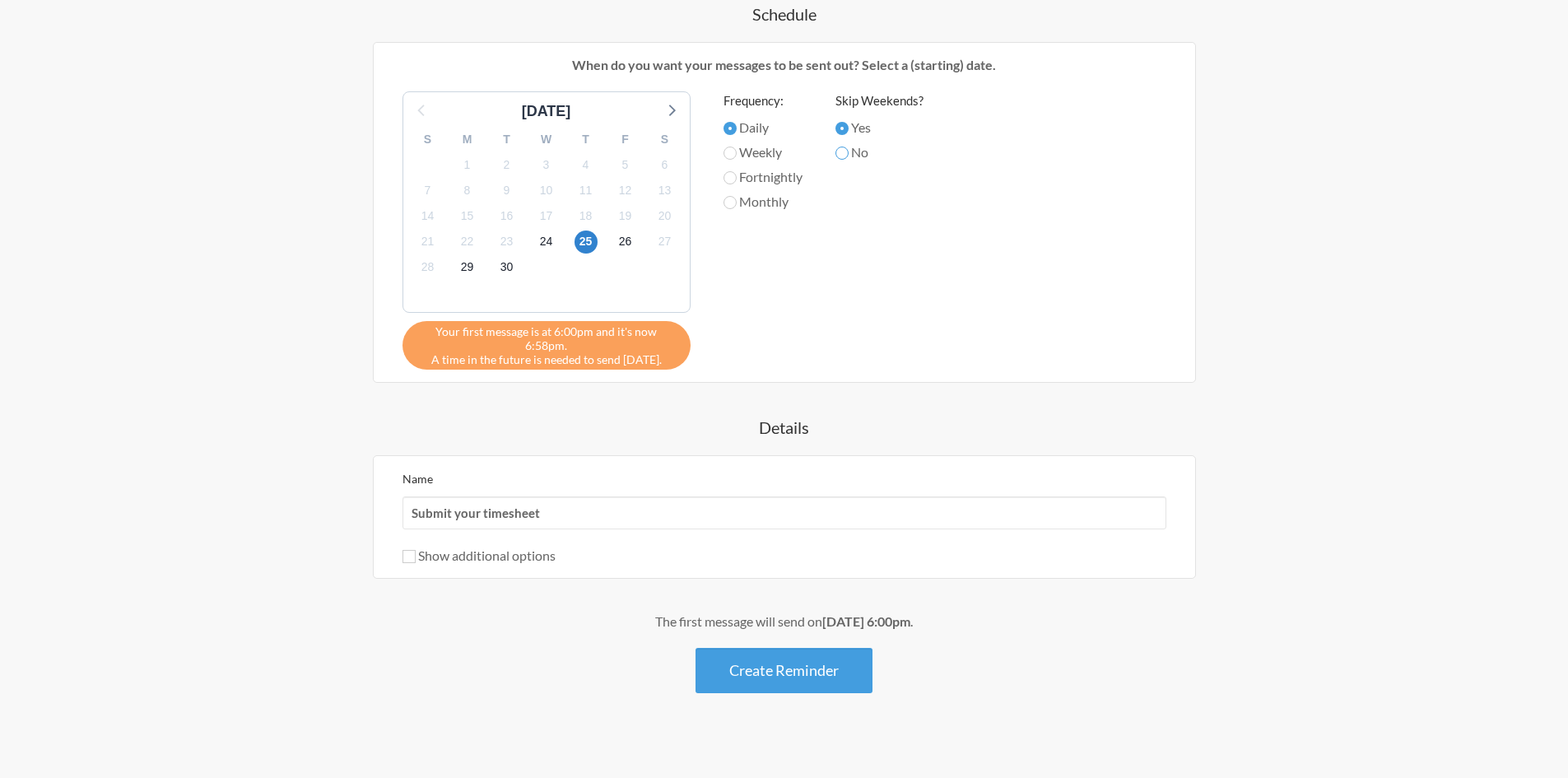
click at [847, 158] on input "No" at bounding box center [842, 152] width 13 height 13
radio input "true"
click at [625, 244] on span "26" at bounding box center [625, 241] width 23 height 23
click at [656, 237] on span "27" at bounding box center [665, 241] width 23 height 23
click at [579, 243] on span "25" at bounding box center [585, 241] width 23 height 23
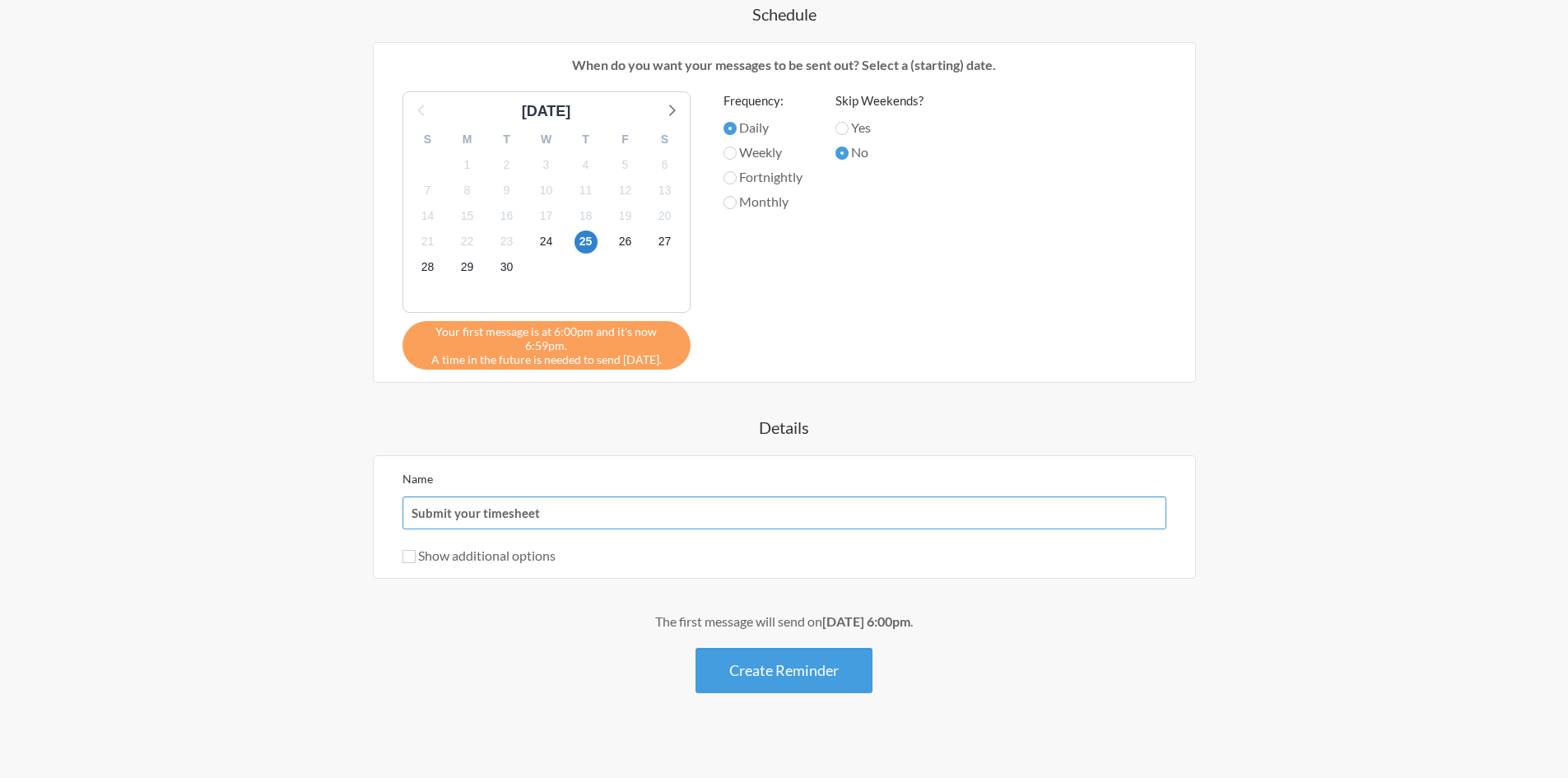
click at [549, 513] on input "Submit your timesheet" at bounding box center [784, 513] width 764 height 33
click at [673, 419] on h4 "Details" at bounding box center [784, 426] width 955 height 23
click at [848, 128] on input "Yes" at bounding box center [842, 128] width 13 height 13
radio input "true"
drag, startPoint x: 448, startPoint y: 337, endPoint x: 511, endPoint y: 329, distance: 63.5
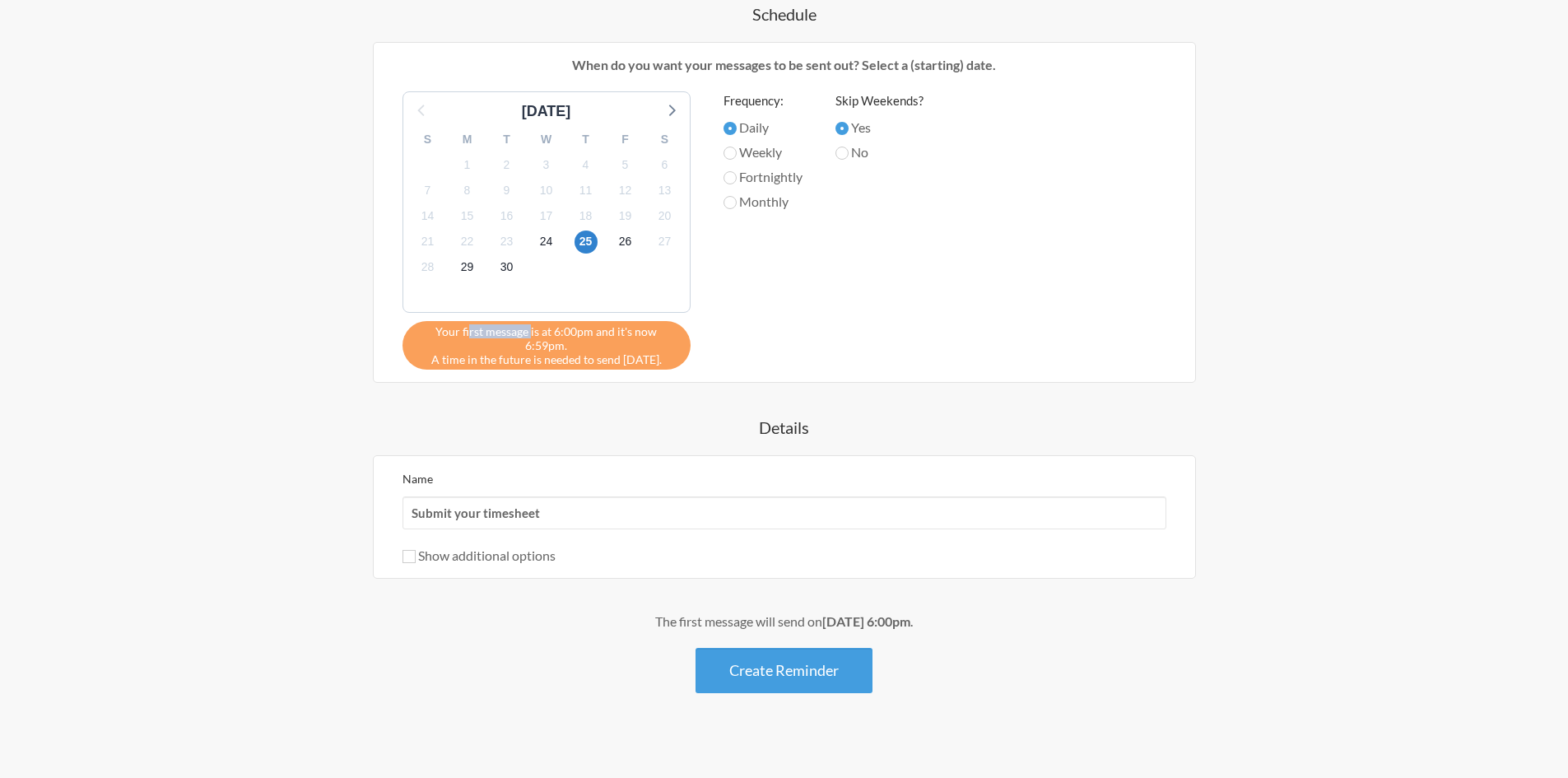
click at [511, 329] on span "Your first message is at 6:00pm and it's now 6:59pm." at bounding box center [547, 338] width 263 height 28
drag, startPoint x: 530, startPoint y: 335, endPoint x: 568, endPoint y: 329, distance: 38.5
click at [568, 329] on span "Your first message is at 6:00pm and it's now 6:59pm." at bounding box center [547, 338] width 263 height 28
drag, startPoint x: 597, startPoint y: 329, endPoint x: 613, endPoint y: 329, distance: 16.0
click at [613, 329] on span "Your first message is at 6:00pm and it's now 6:59pm." at bounding box center [547, 338] width 263 height 28
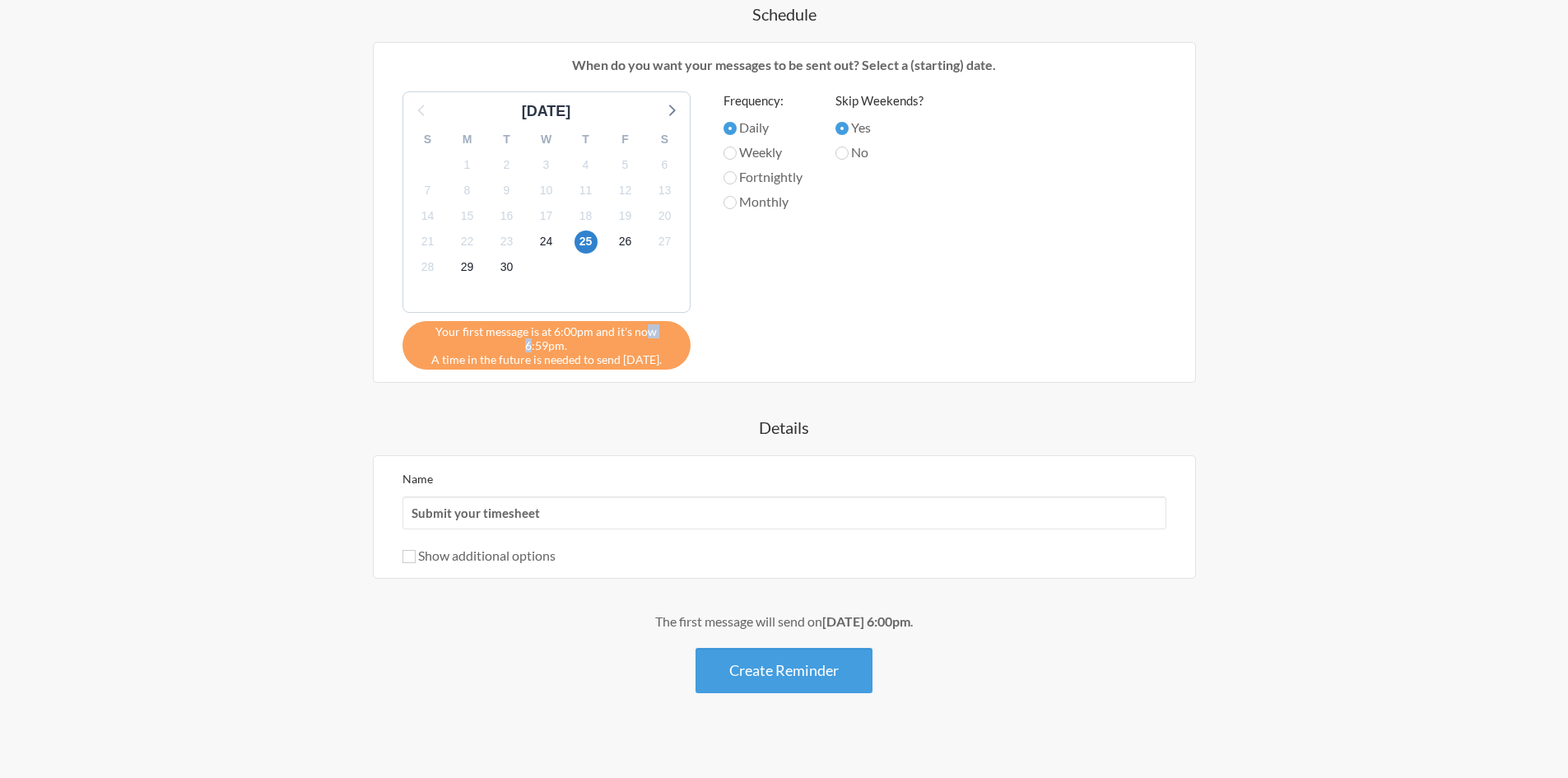
drag, startPoint x: 622, startPoint y: 332, endPoint x: 641, endPoint y: 333, distance: 19.0
click at [641, 333] on span "Your first message is at 6:00pm and it's now 6:59pm." at bounding box center [547, 338] width 263 height 28
drag, startPoint x: 649, startPoint y: 333, endPoint x: 673, endPoint y: 333, distance: 24.0
click at [673, 333] on span "Your first message is at 6:00pm and it's now 6:59pm." at bounding box center [547, 338] width 263 height 28
click at [481, 350] on div "Your first message is at 6:00pm and it's now 6:59pm. A time in the future is ne…" at bounding box center [547, 345] width 288 height 49
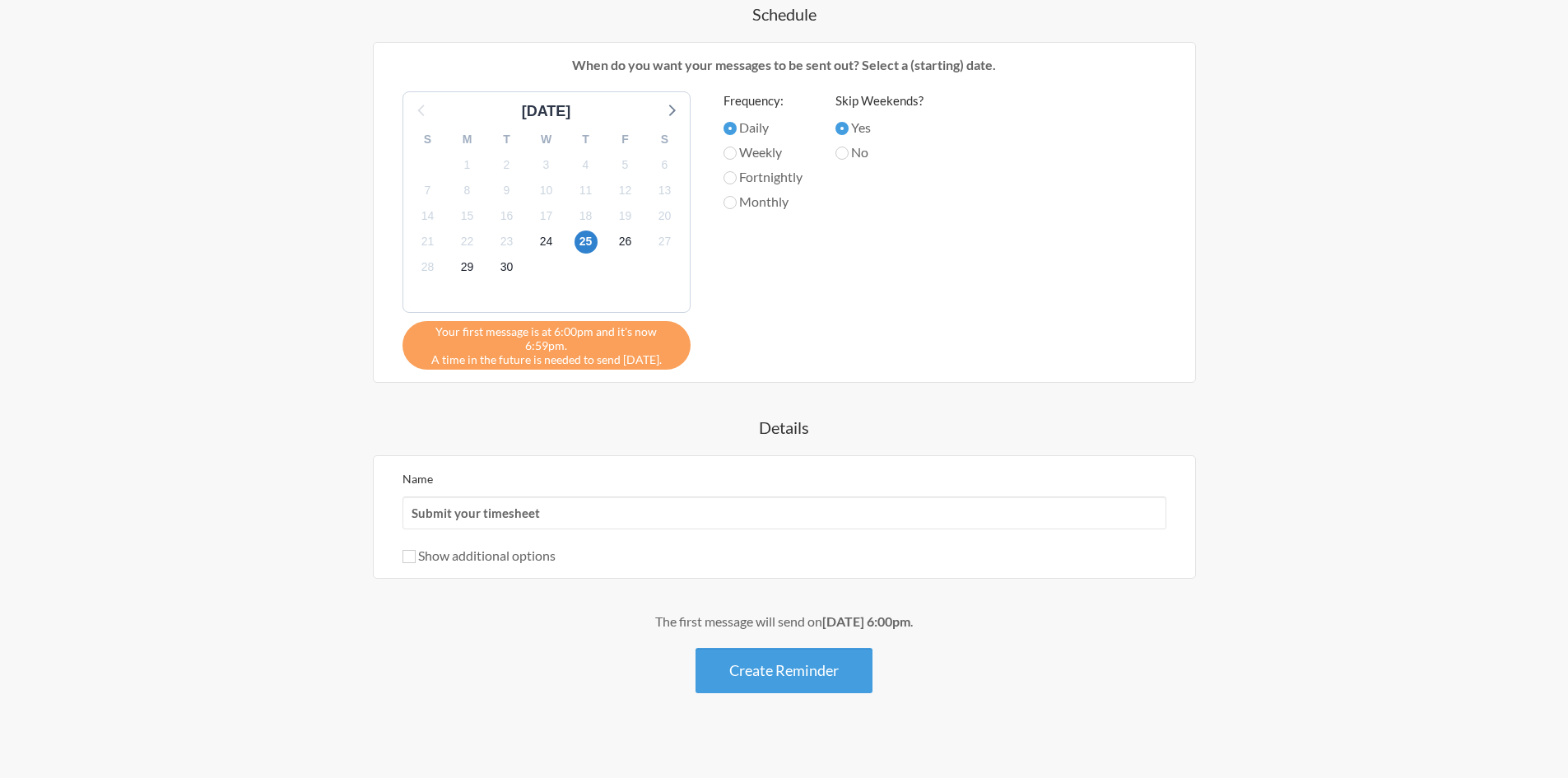
drag, startPoint x: 439, startPoint y: 348, endPoint x: 533, endPoint y: 344, distance: 94.1
click at [526, 342] on div "Your first message is at 6:00pm and it's now 6:59pm. A time in the future is ne…" at bounding box center [547, 345] width 288 height 49
drag, startPoint x: 549, startPoint y: 348, endPoint x: 597, endPoint y: 348, distance: 48.0
click at [595, 348] on div "Your first message is at 6:00pm and it's now 6:59pm. A time in the future is ne…" at bounding box center [547, 345] width 288 height 49
drag, startPoint x: 616, startPoint y: 348, endPoint x: 650, endPoint y: 348, distance: 34.0
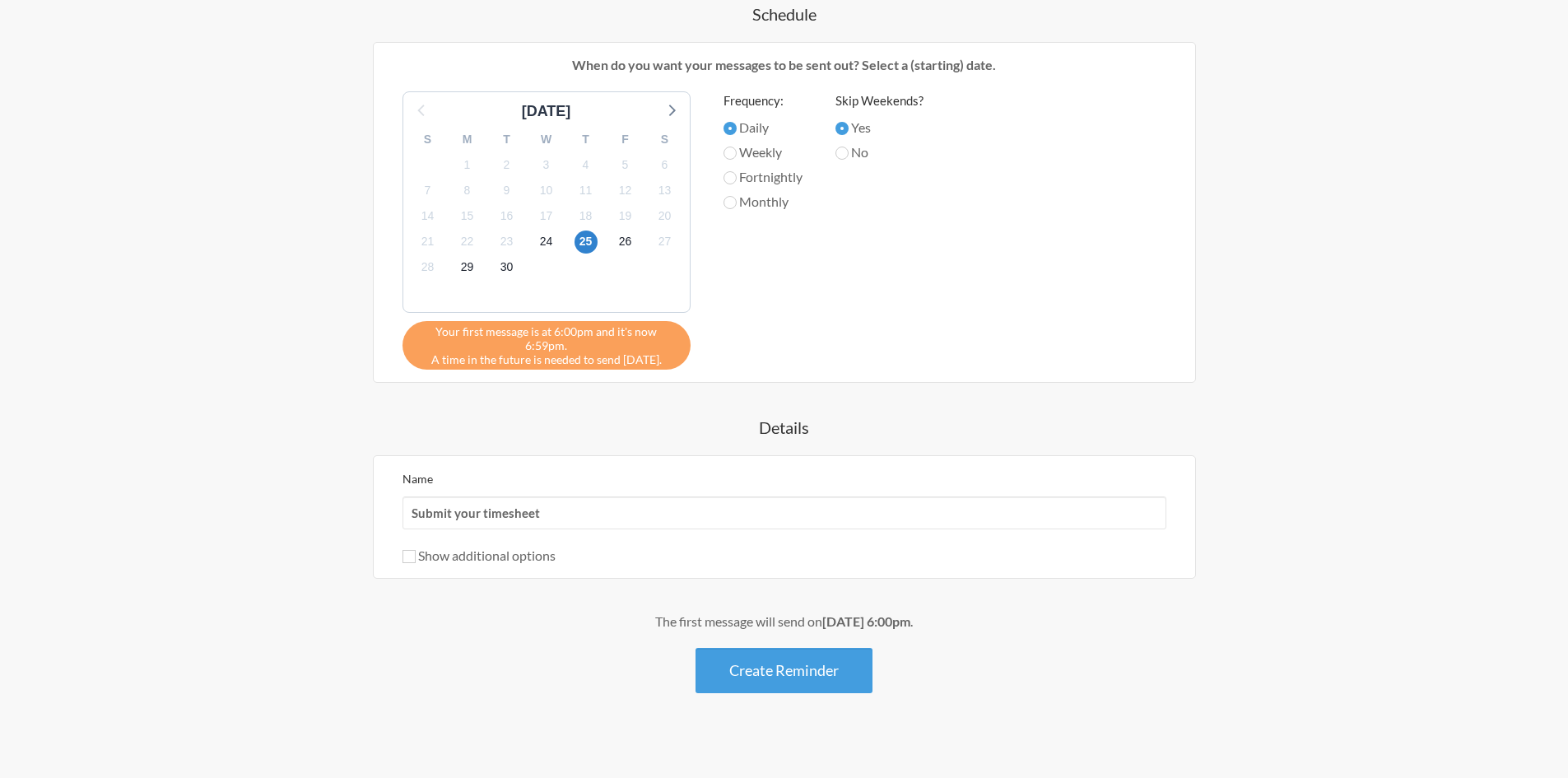
click at [650, 348] on div "Your first message is at 6:00pm and it's now 6:59pm. A time in the future is ne…" at bounding box center [547, 345] width 288 height 49
click at [636, 507] on input "Submit your timesheet" at bounding box center [784, 513] width 764 height 33
click at [399, 542] on div "Name Submit your timesheet Show additional options Hide this reminder from cale…" at bounding box center [784, 517] width 824 height 123
click at [404, 549] on input "Show additional options" at bounding box center [408, 555] width 13 height 13
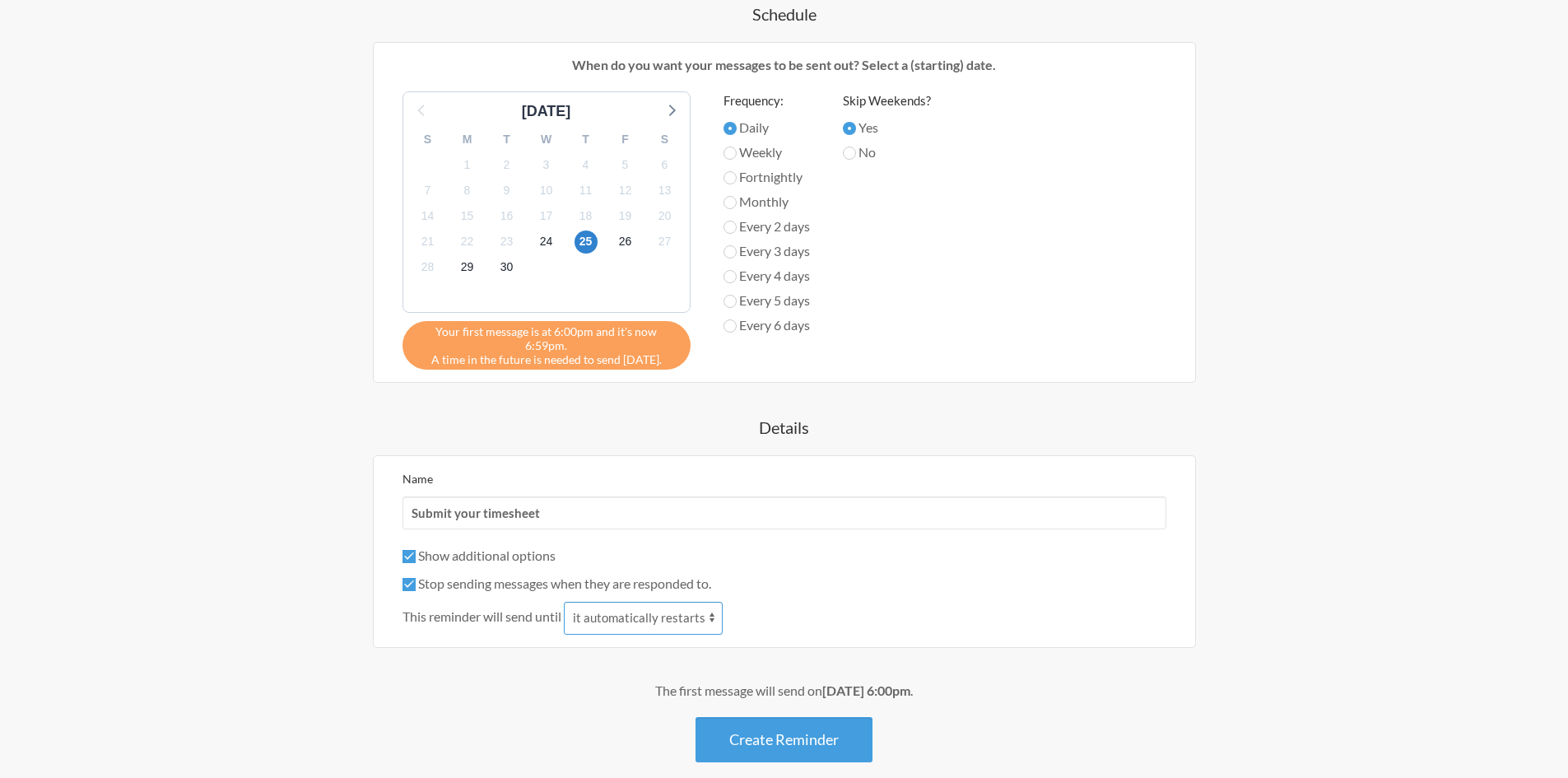
click at [639, 602] on select "it automatically restarts it is replied to" at bounding box center [644, 618] width 159 height 33
click at [405, 578] on div "Stop sending messages when they are responded to." at bounding box center [784, 583] width 764 height 20
click at [705, 575] on label "Stop sending messages when they are responded to." at bounding box center [556, 583] width 309 height 16
drag, startPoint x: 415, startPoint y: 608, endPoint x: 460, endPoint y: 601, distance: 45.5
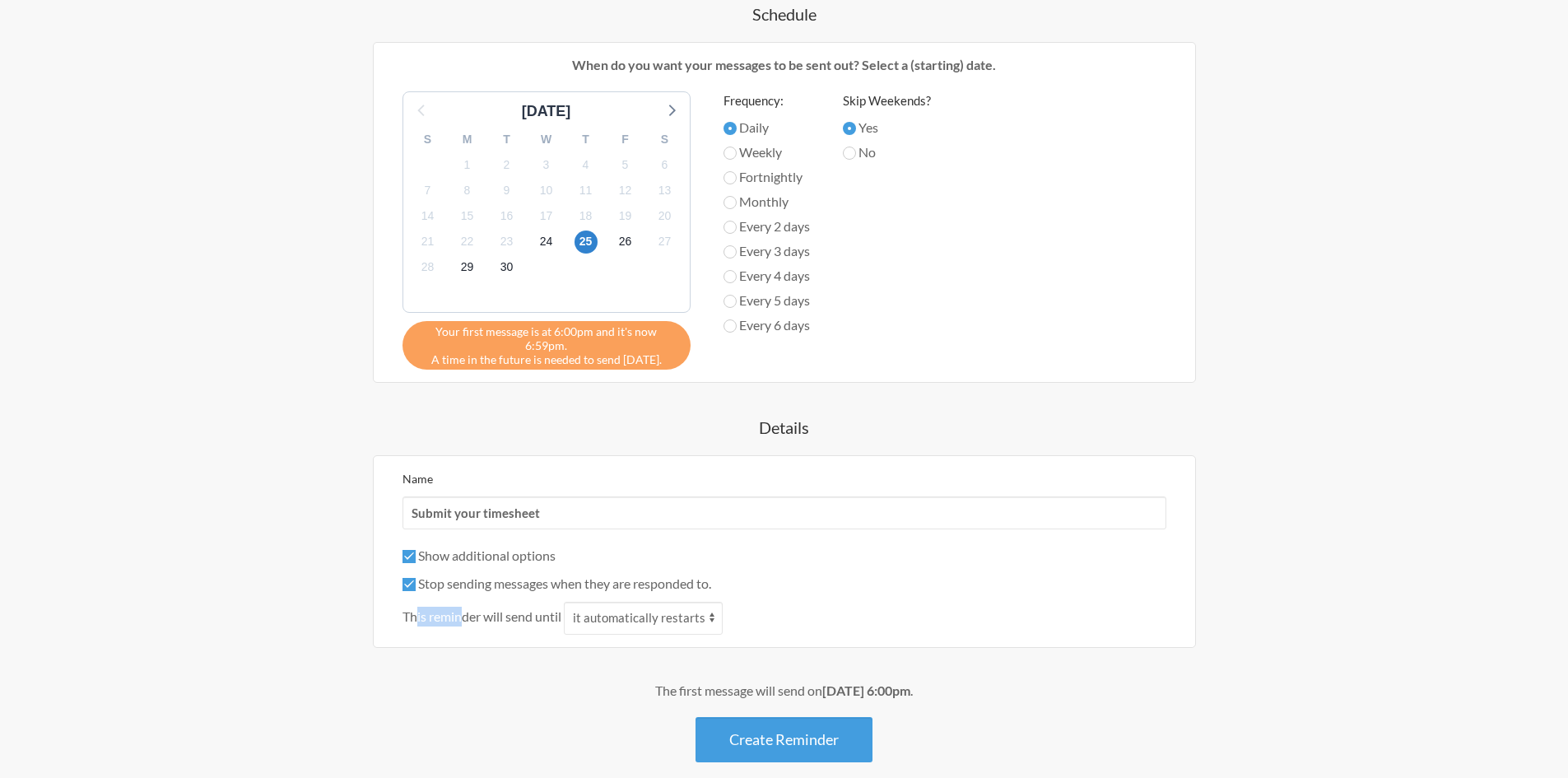
click at [460, 607] on span "This reminder will send until" at bounding box center [482, 617] width 159 height 20
click at [458, 607] on span "This reminder will send until" at bounding box center [482, 617] width 159 height 20
drag, startPoint x: 415, startPoint y: 604, endPoint x: 496, endPoint y: 606, distance: 81.0
click at [496, 607] on span "This reminder will send until" at bounding box center [482, 617] width 159 height 20
drag, startPoint x: 512, startPoint y: 605, endPoint x: 525, endPoint y: 602, distance: 13.3
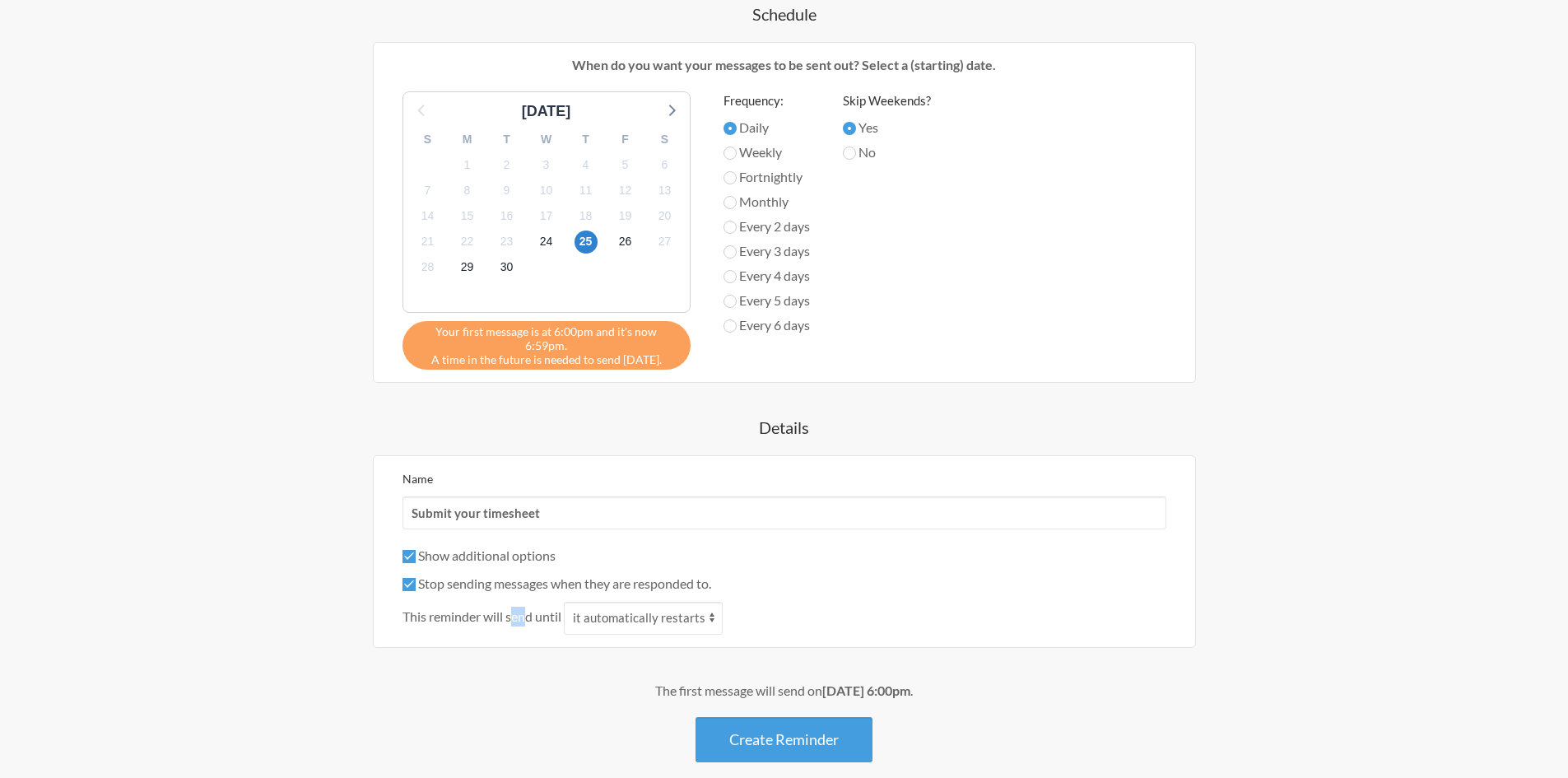
click at [525, 607] on span "This reminder will send until" at bounding box center [482, 617] width 159 height 20
drag, startPoint x: 541, startPoint y: 604, endPoint x: 569, endPoint y: 606, distance: 28.1
click at [567, 606] on div "This reminder will send until it automatically restarts it is replied to" at bounding box center [784, 618] width 764 height 33
click at [605, 607] on select "it automatically restarts it is replied to" at bounding box center [644, 618] width 159 height 33
click at [530, 613] on div "This reminder will send until it automatically restarts it is replied to" at bounding box center [784, 618] width 764 height 33
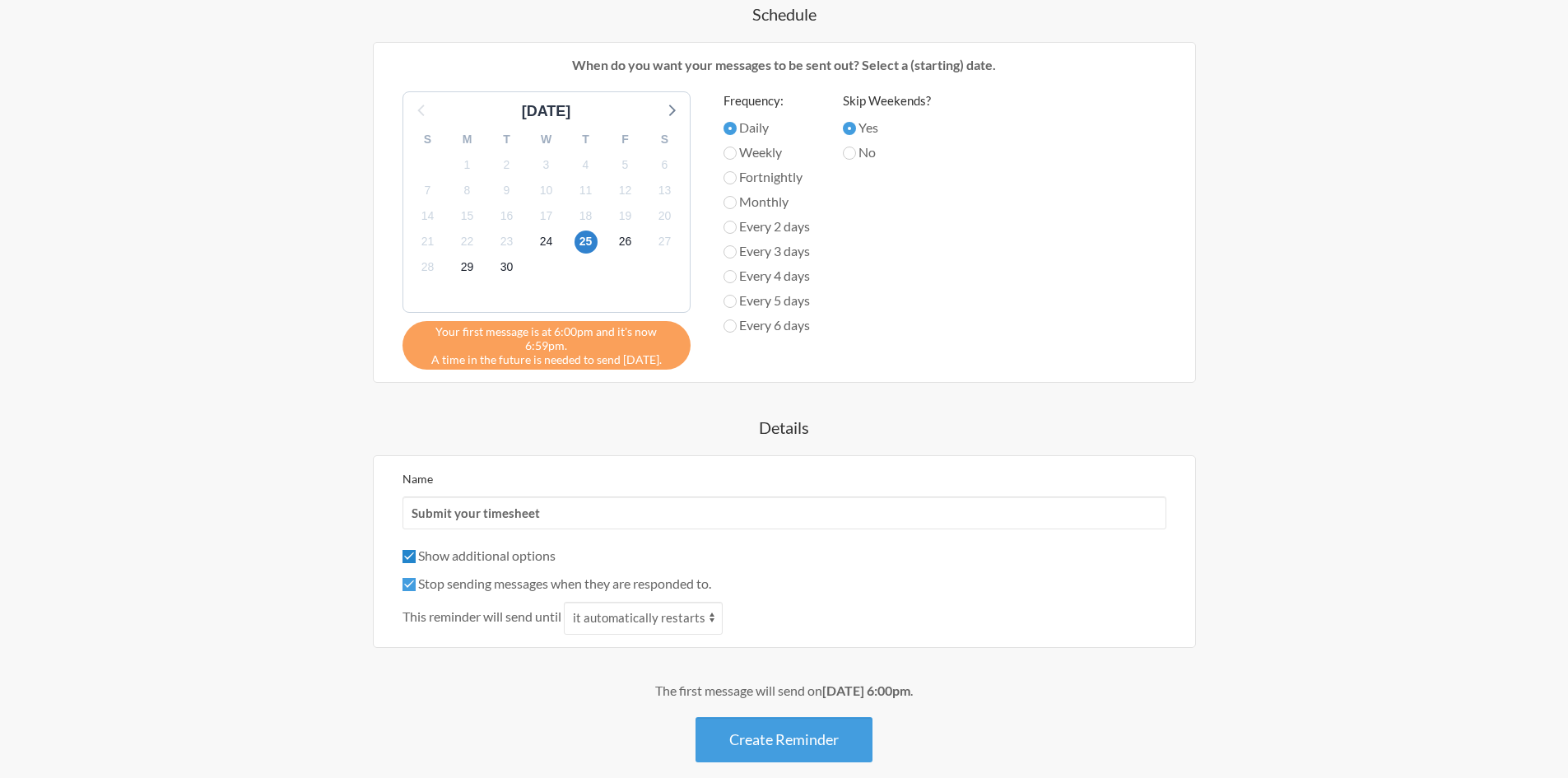
click at [408, 549] on input "Show additional options" at bounding box center [408, 555] width 13 height 13
checkbox input "false"
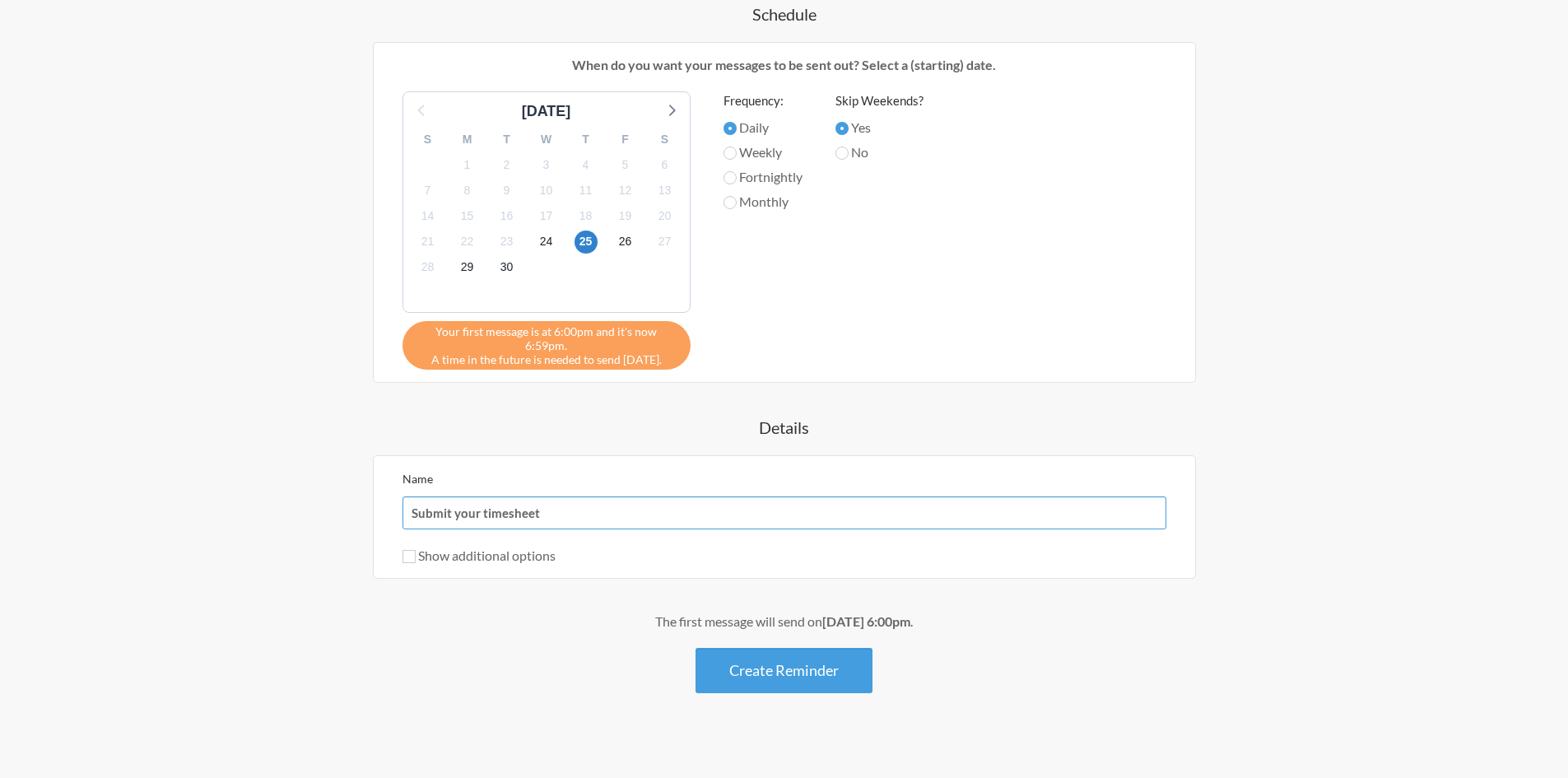
click at [489, 507] on input "Submit your timesheet" at bounding box center [784, 513] width 764 height 33
click at [786, 648] on button "Create Reminder" at bounding box center [784, 671] width 177 height 46
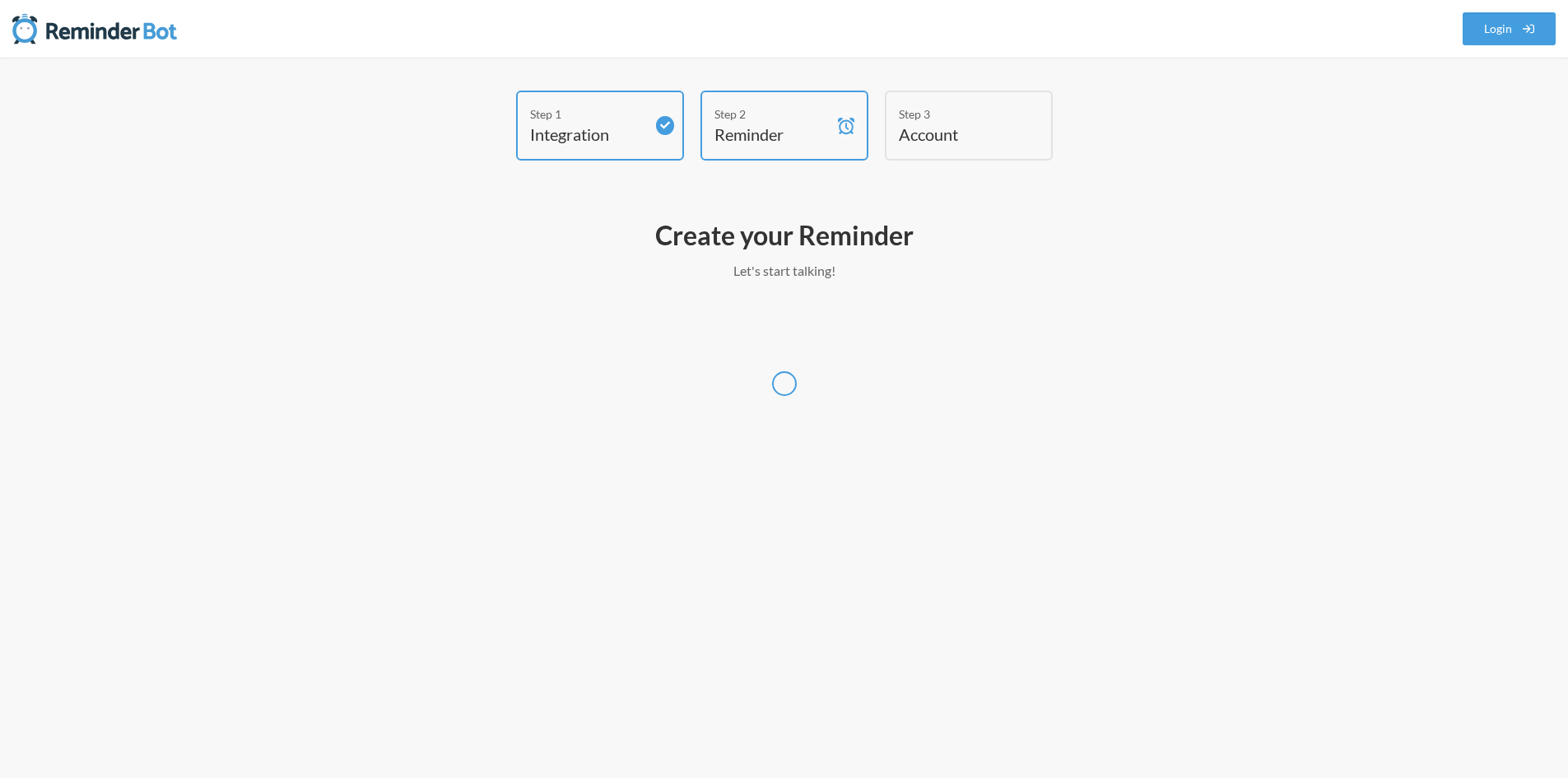
scroll to position [0, 0]
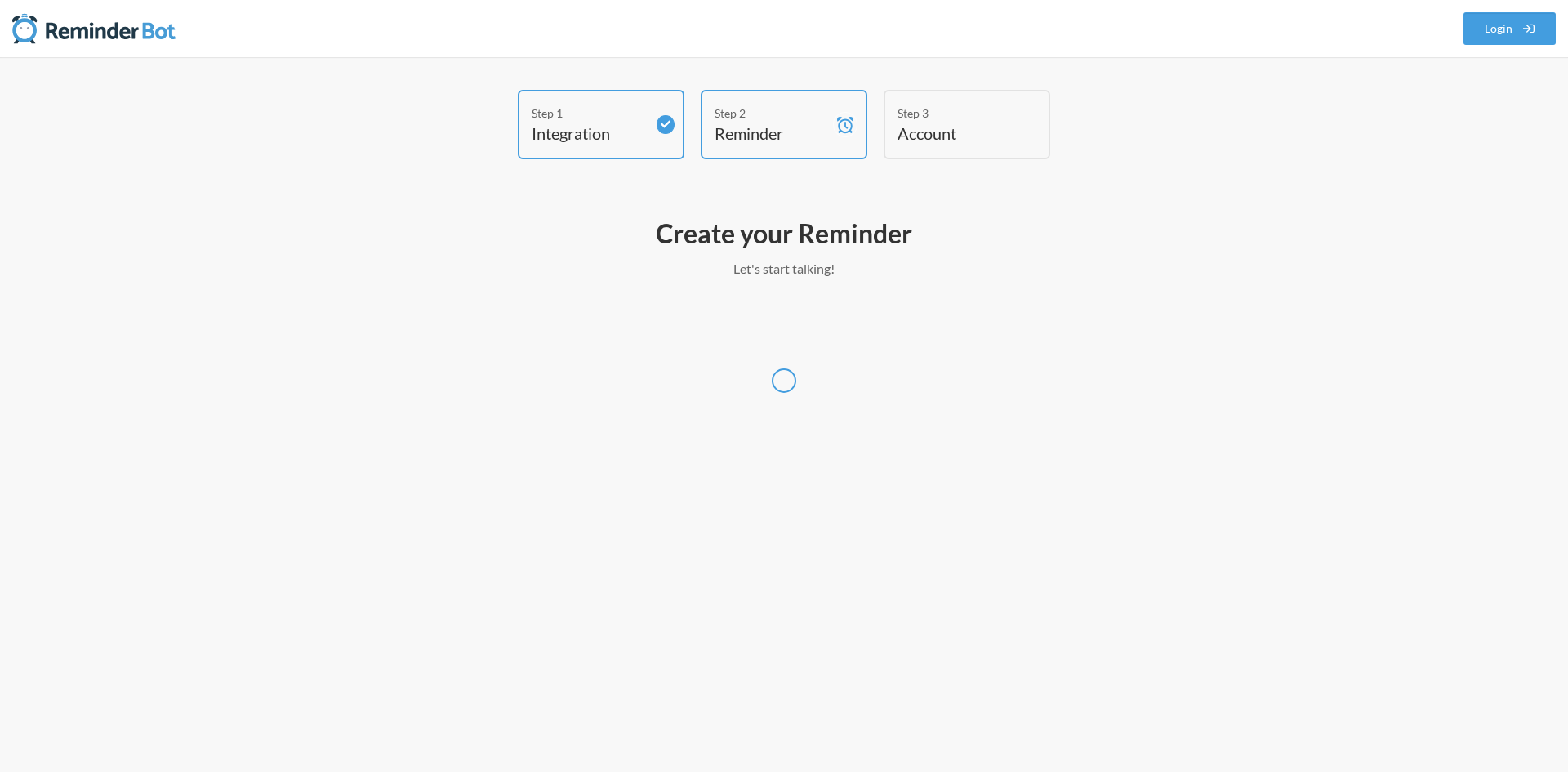
select select "UTC"
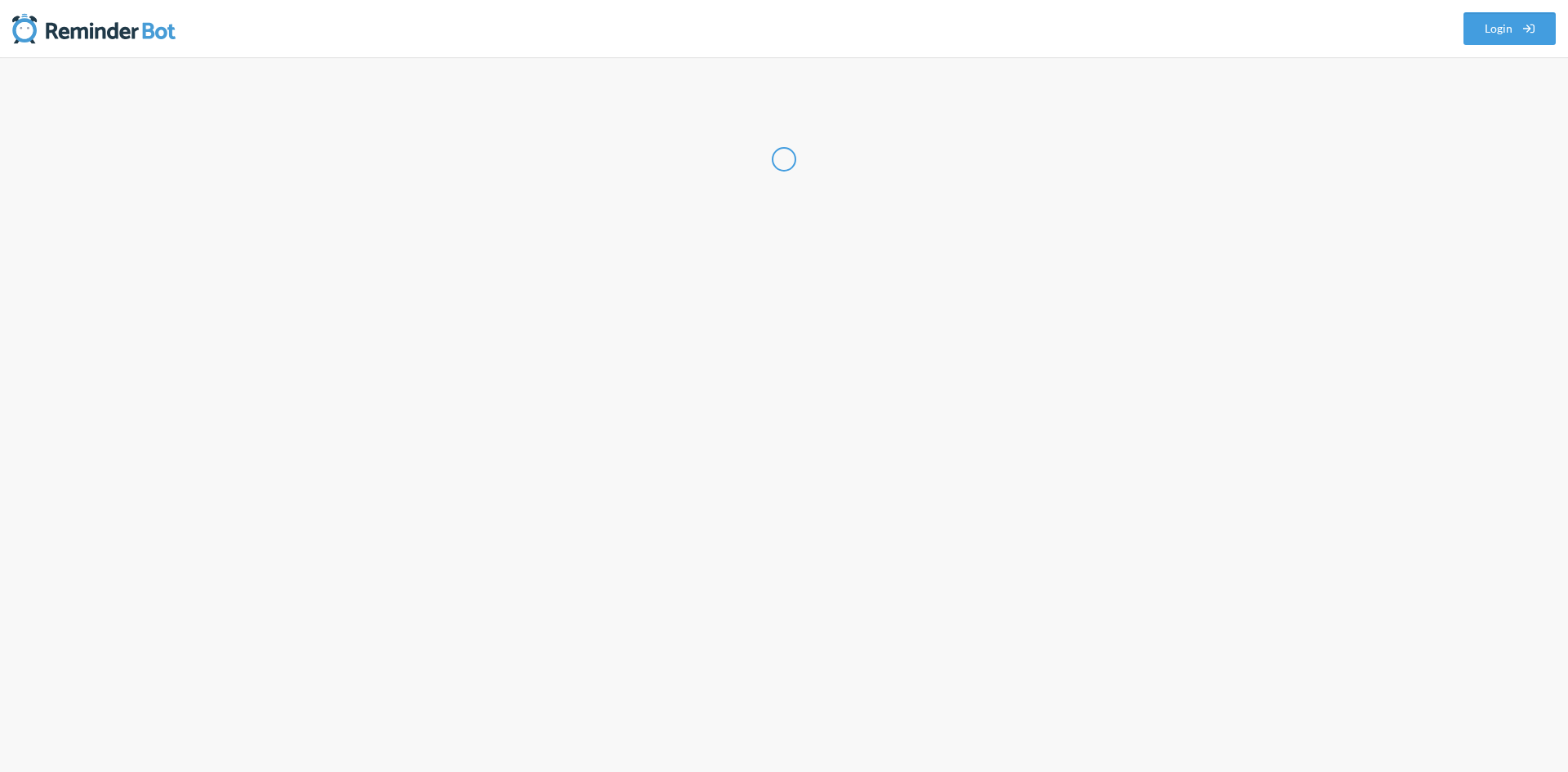
select select "IN"
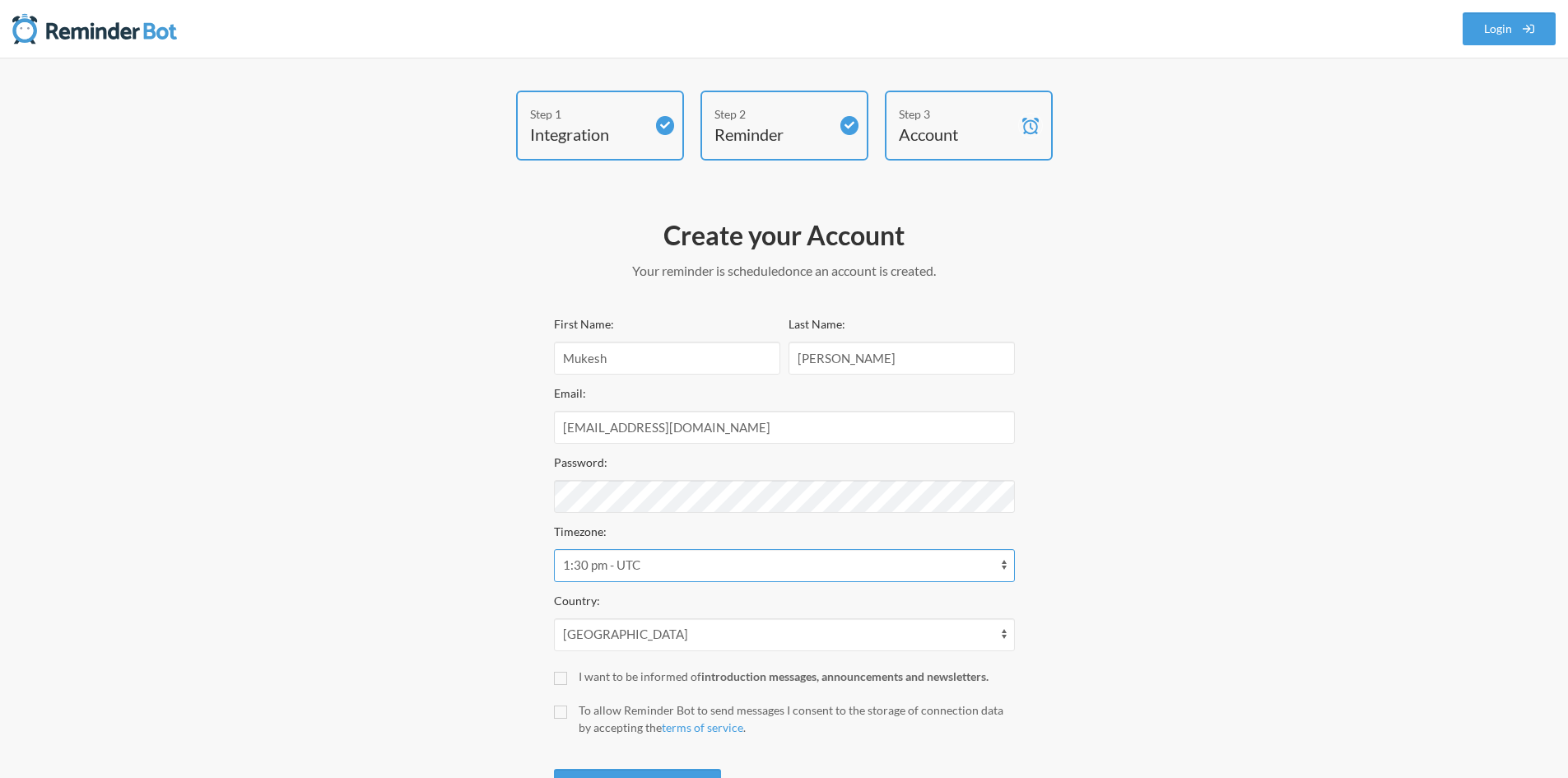
click at [782, 572] on select "12:00 am - [GEOGRAPHIC_DATA]/Lord_Howe 12:30 am - [GEOGRAPHIC_DATA]/[PERSON_NAM…" at bounding box center [785, 565] width 461 height 33
select select "Indian/Mahe"
click at [554, 549] on select "12:00 am - [GEOGRAPHIC_DATA]/Lord_Howe 12:30 am - [GEOGRAPHIC_DATA]/[PERSON_NAM…" at bounding box center [785, 565] width 461 height 33
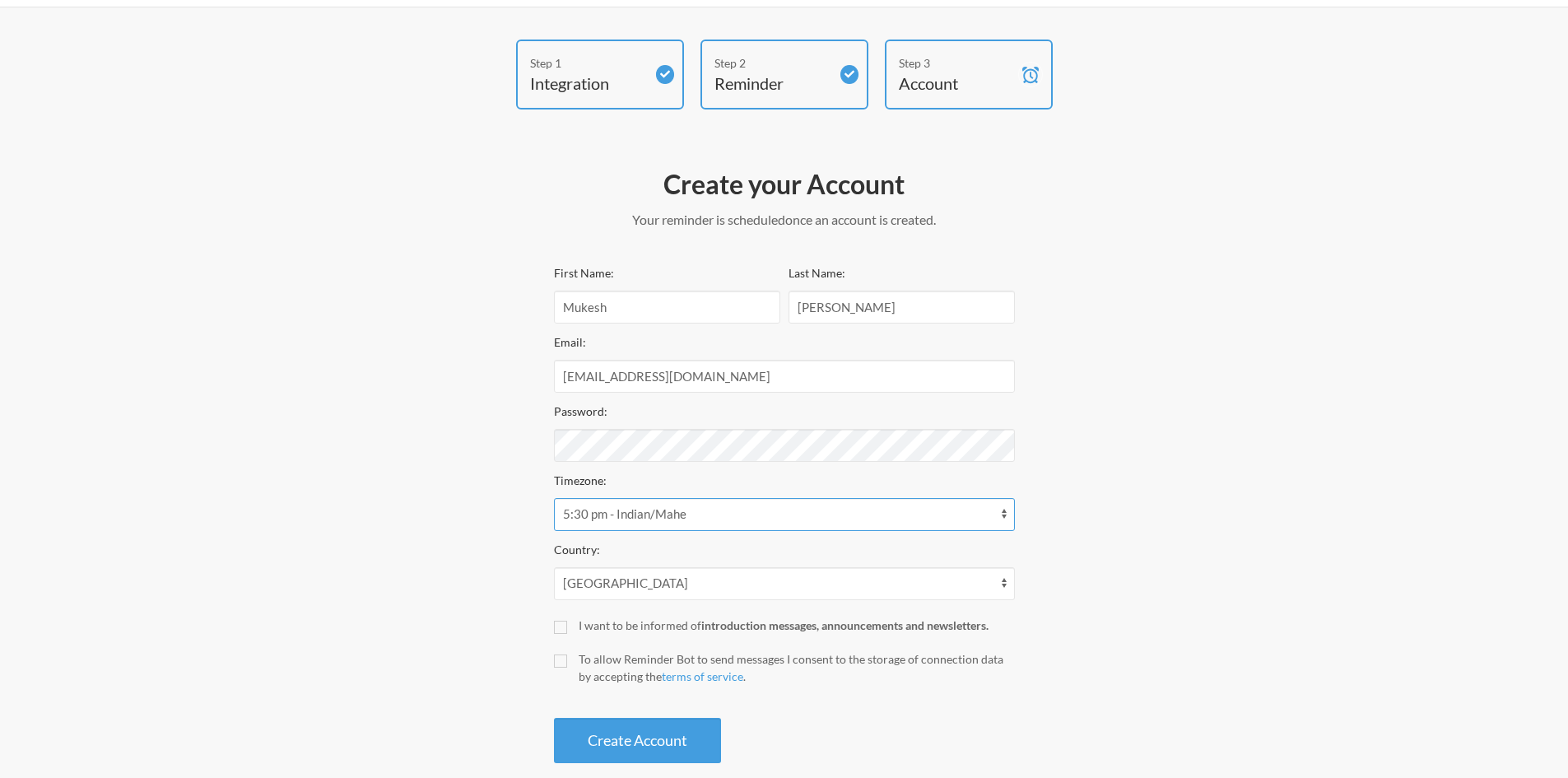
scroll to position [78, 0]
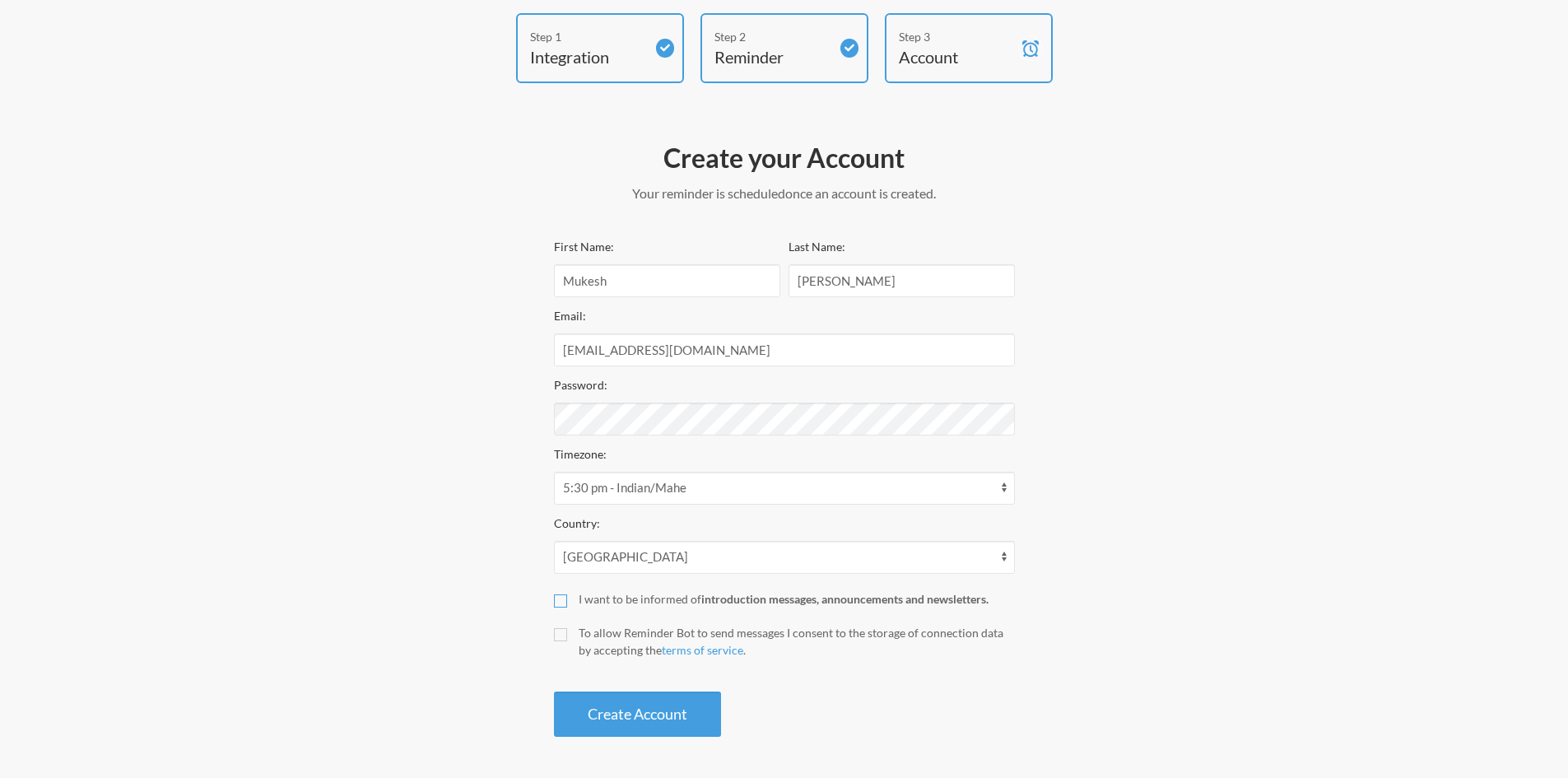
click at [557, 600] on input "I want to be informed of introduction messages, announcements and newsletters." at bounding box center [560, 600] width 13 height 13
checkbox input "true"
click at [559, 633] on input "To allow Reminder Bot to send messages I consent to the storage of connection d…" at bounding box center [560, 634] width 13 height 13
checkbox input "true"
click at [633, 722] on button "Create Account" at bounding box center [638, 714] width 167 height 46
